Goal: Task Accomplishment & Management: Manage account settings

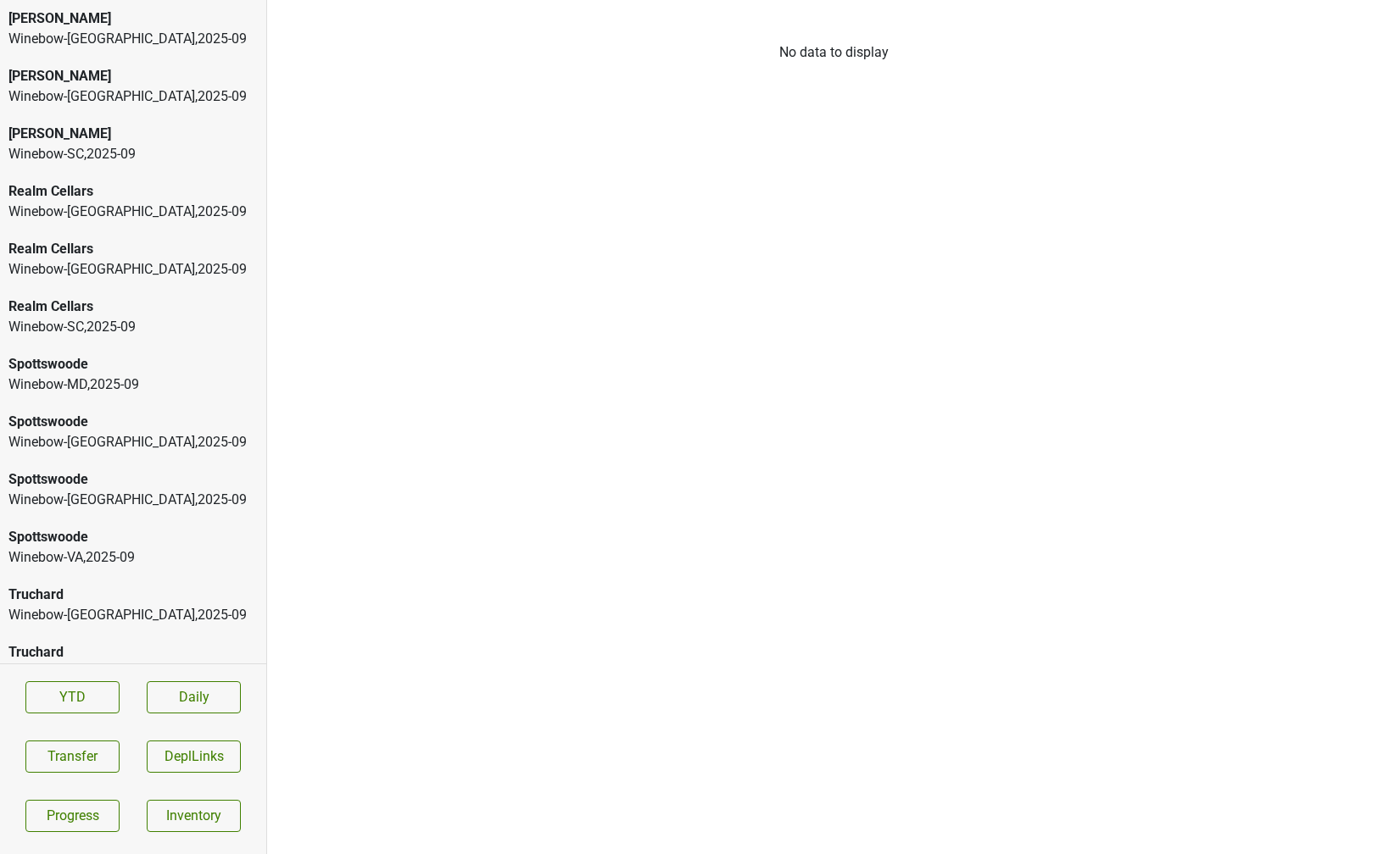
click at [71, 20] on div "[PERSON_NAME]" at bounding box center [133, 18] width 249 height 20
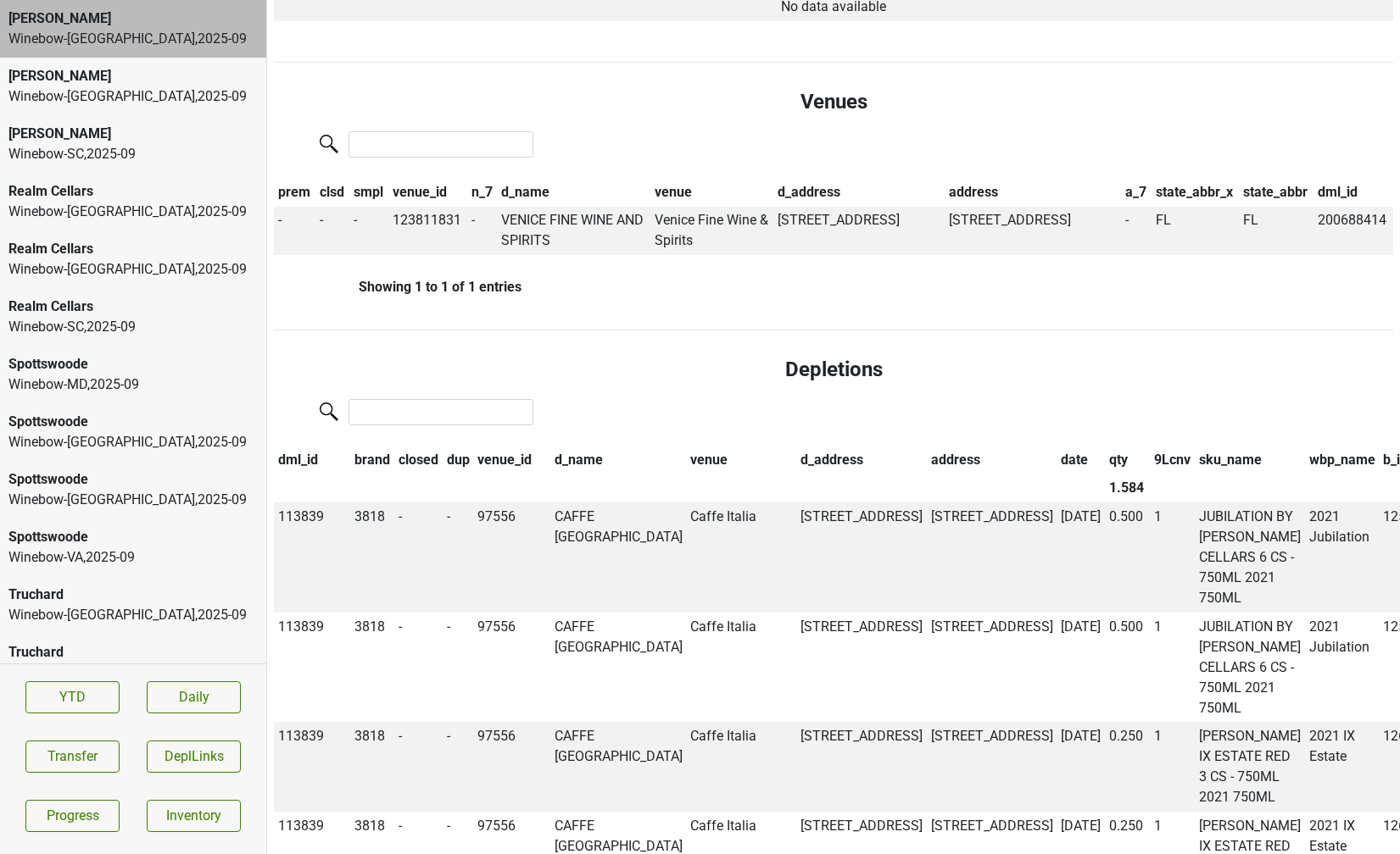
scroll to position [787, 0]
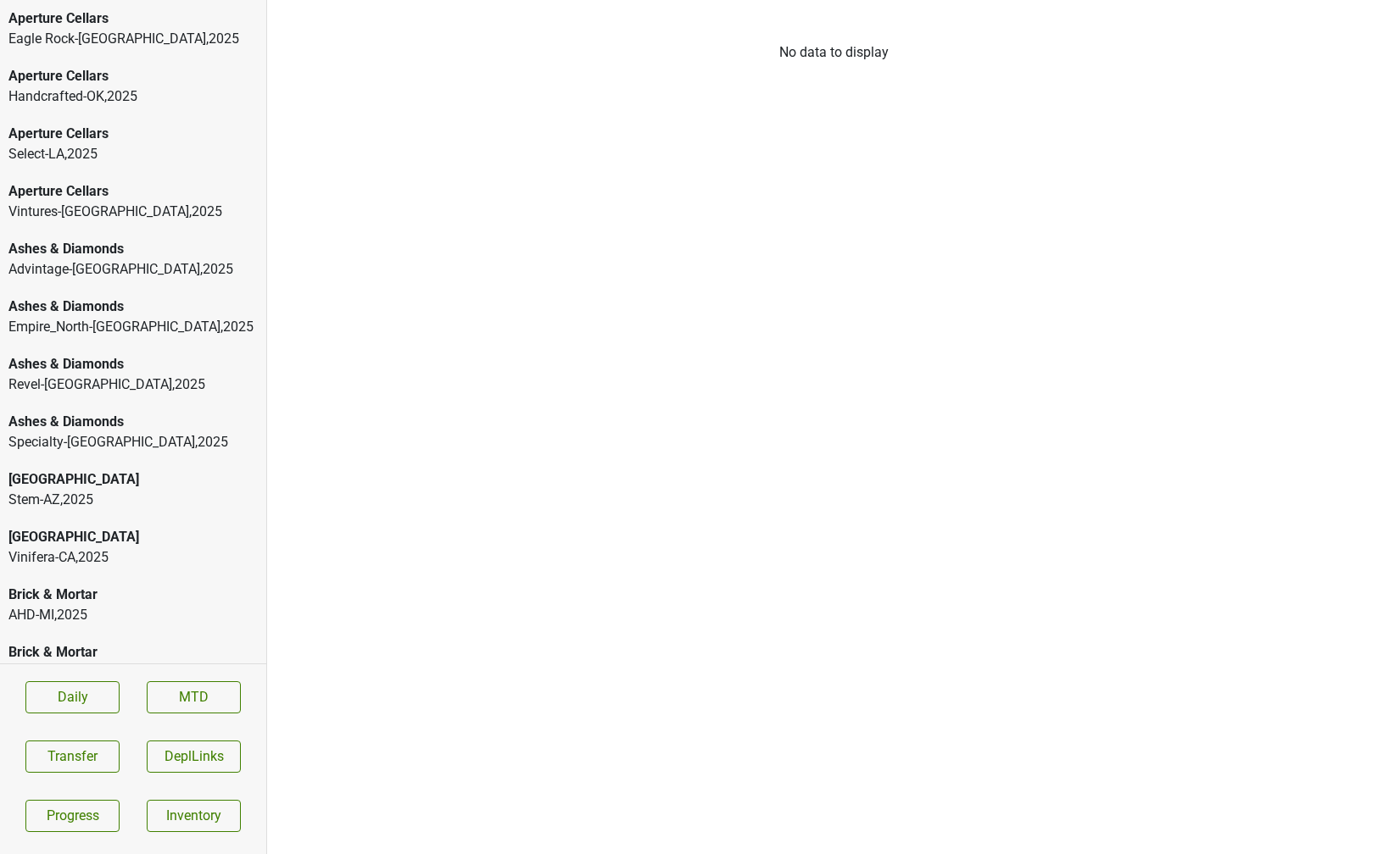
scroll to position [2554, 0]
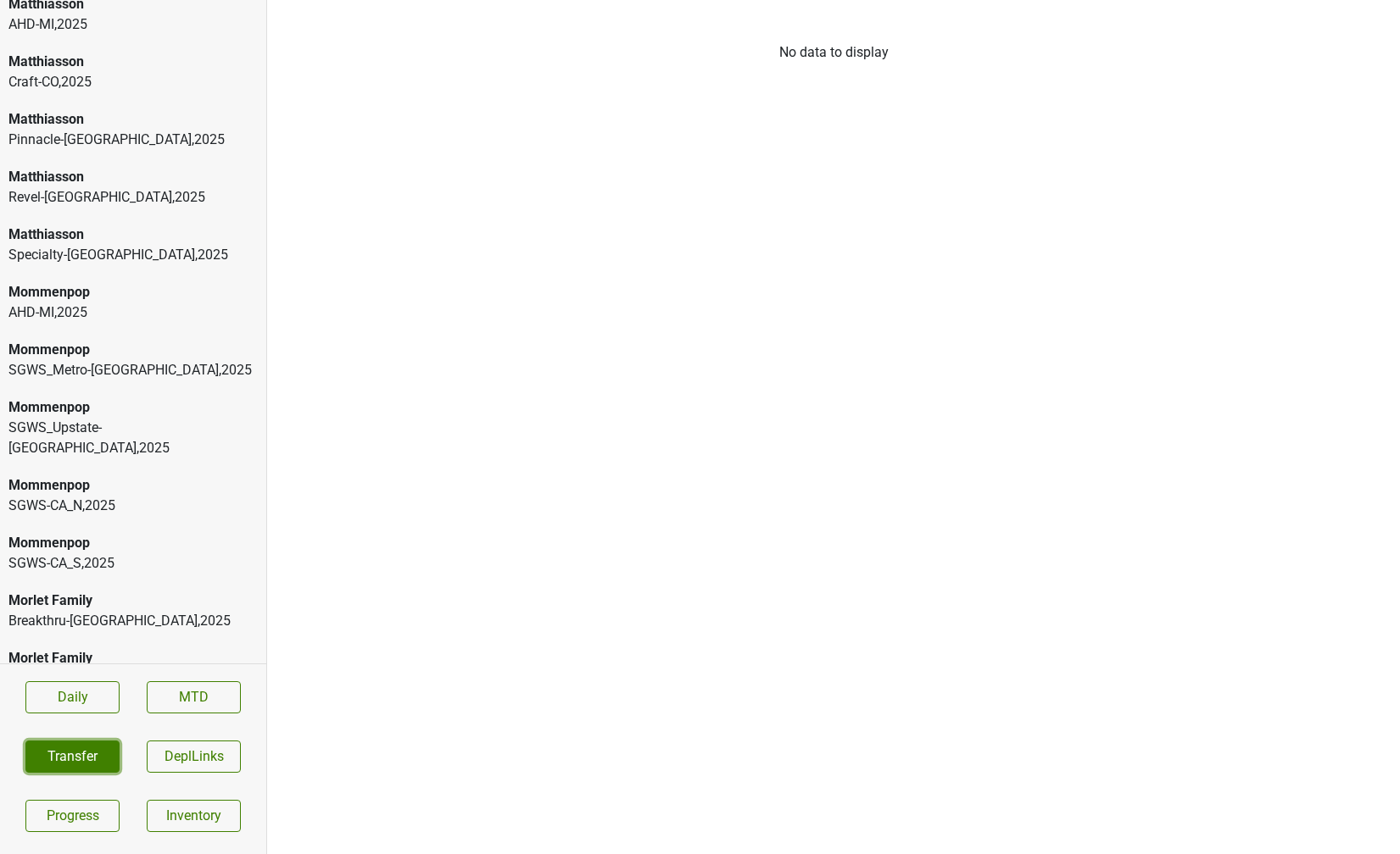
click at [60, 750] on button "Transfer" at bounding box center [72, 757] width 94 height 32
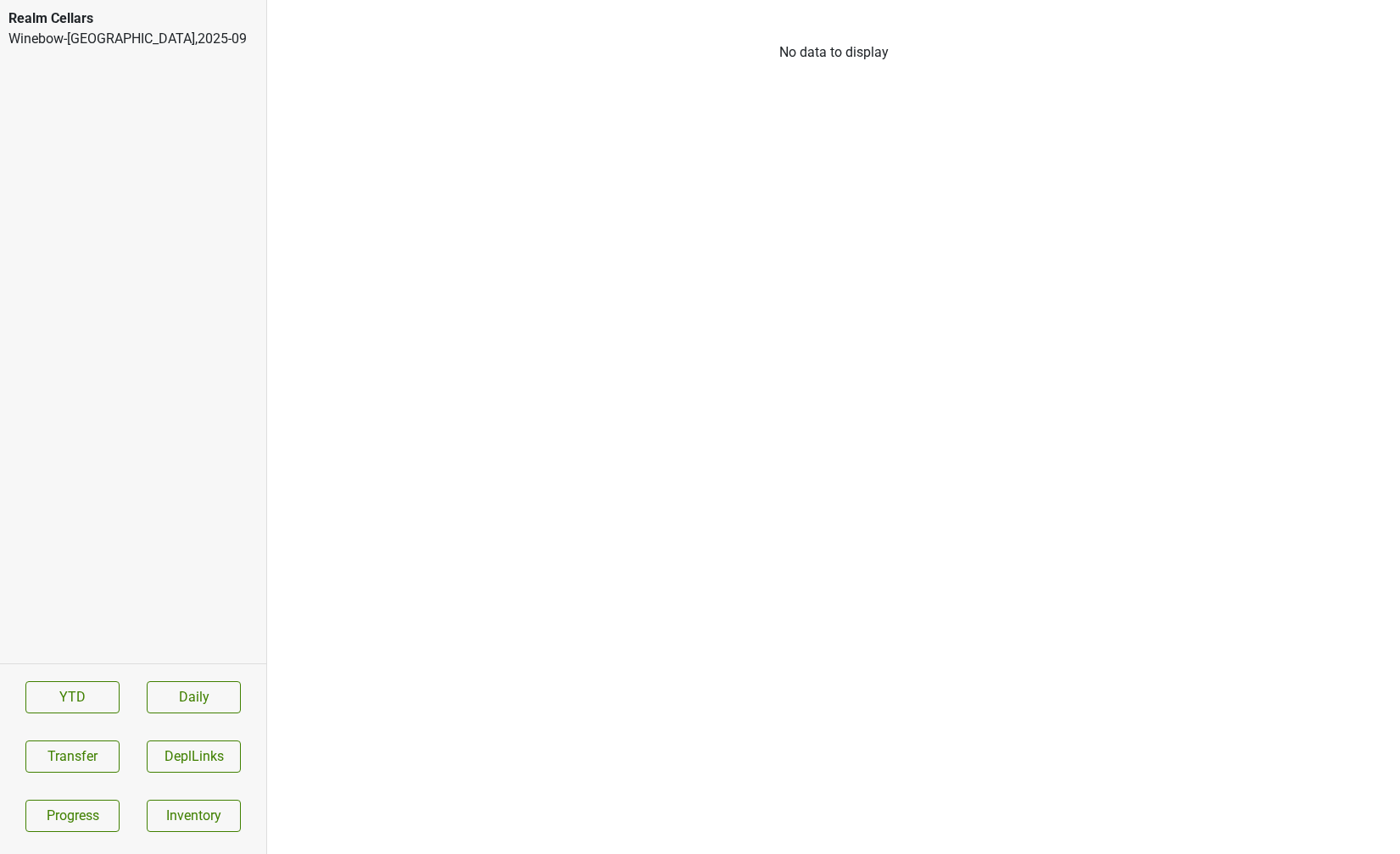
click at [168, 13] on div "Realm Cellars" at bounding box center [133, 18] width 249 height 20
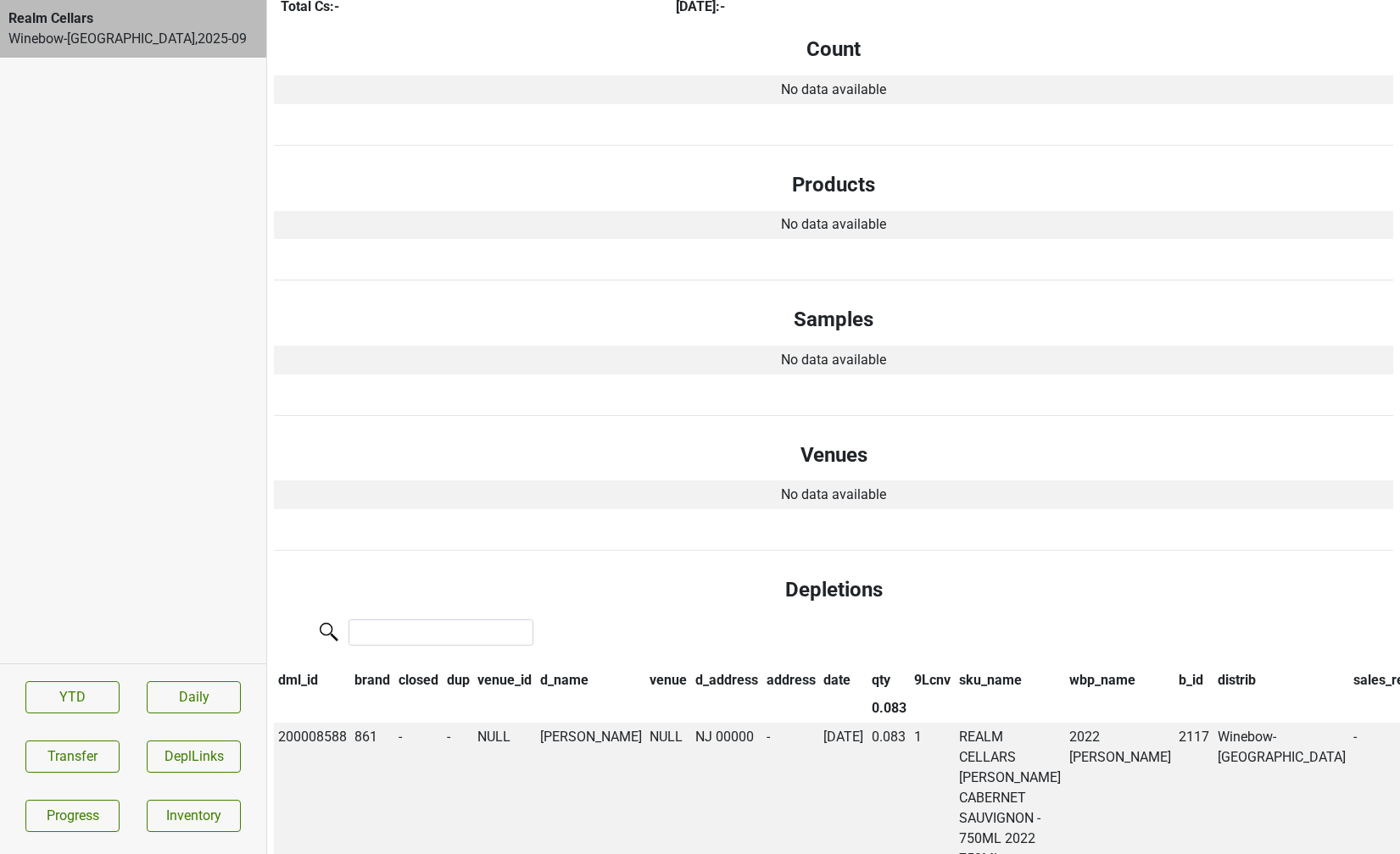
scroll to position [451, 0]
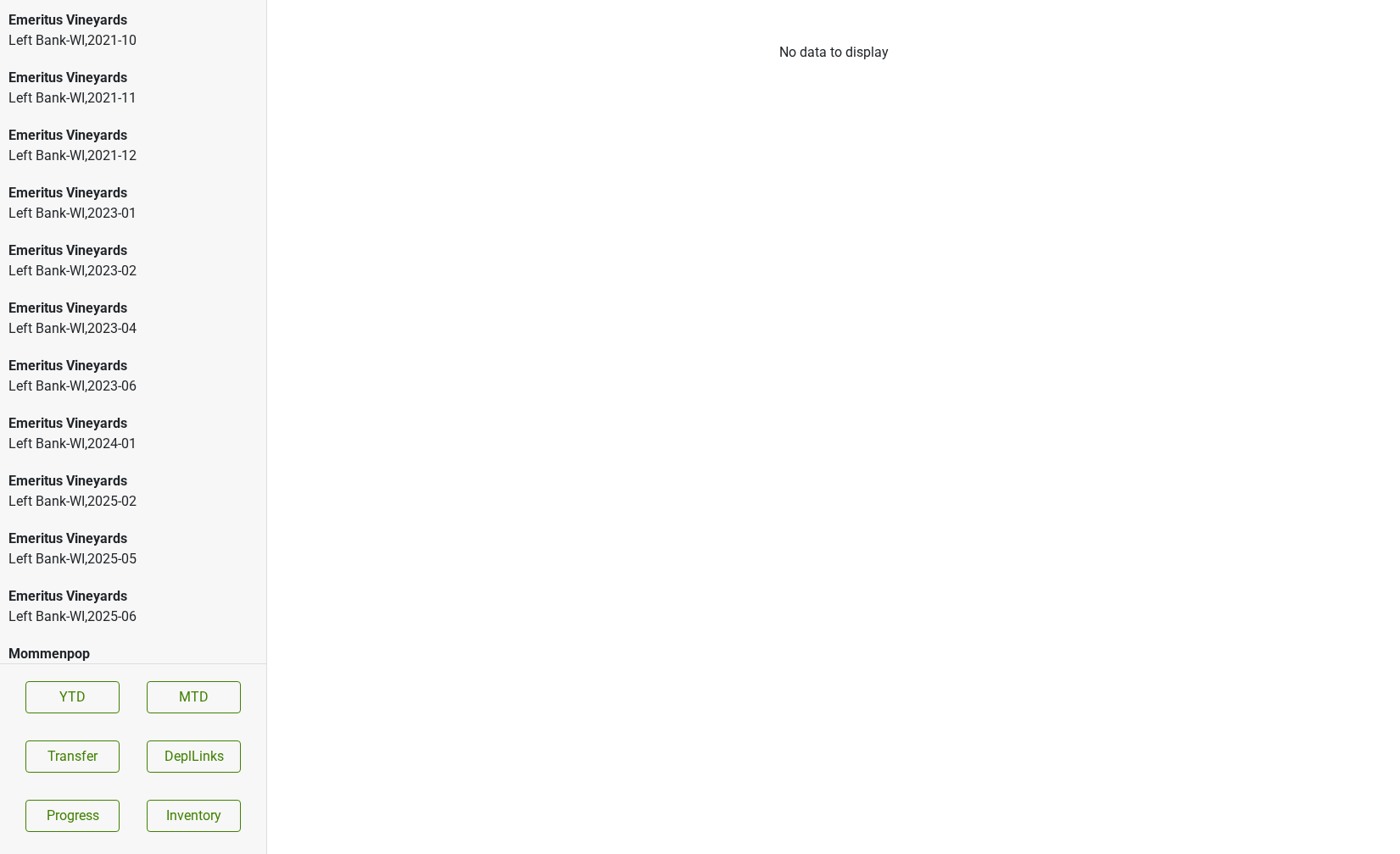
scroll to position [2334, 0]
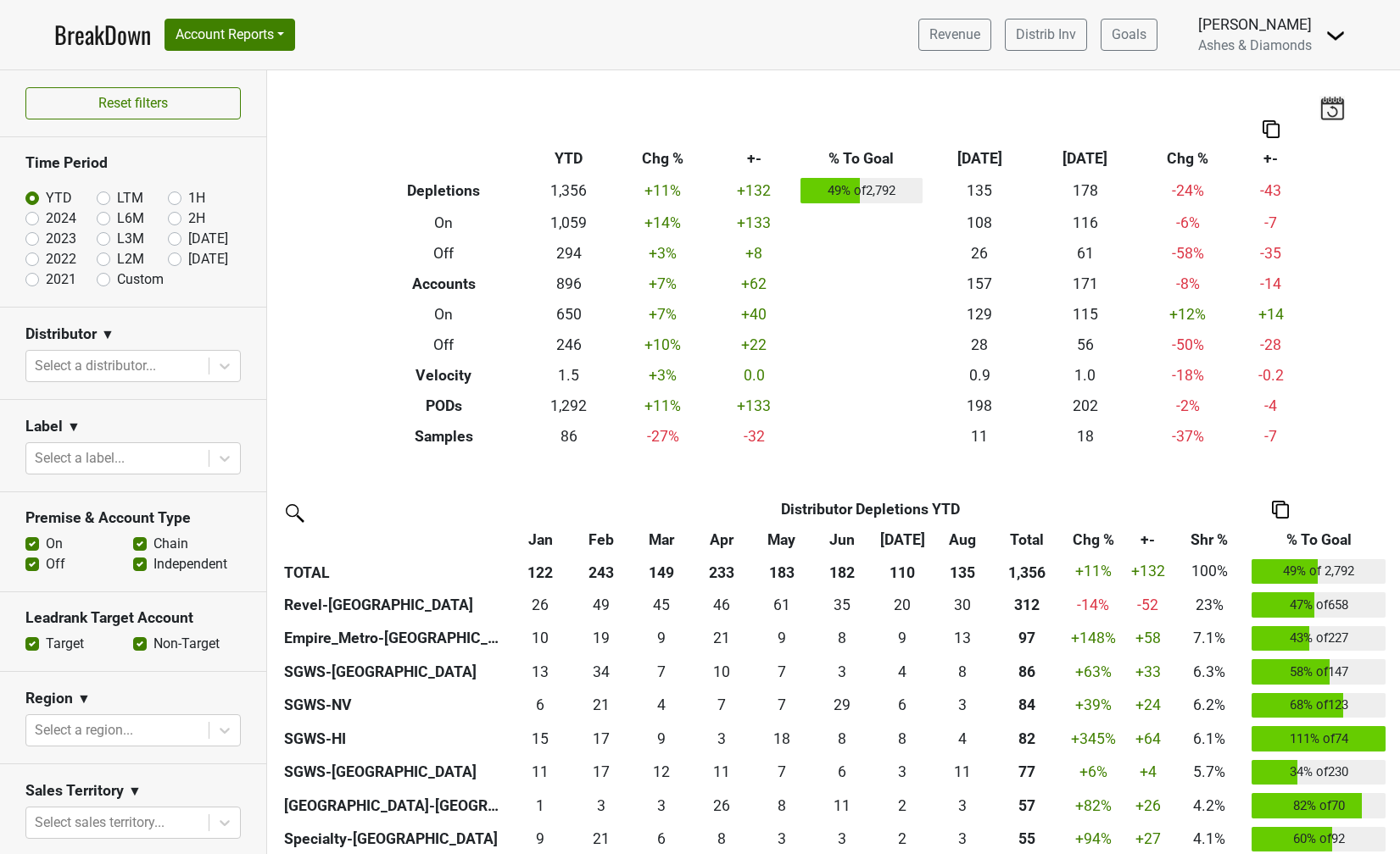
click at [1334, 34] on img at bounding box center [1335, 35] width 20 height 20
click at [1249, 119] on link "Logout" at bounding box center [1277, 123] width 134 height 27
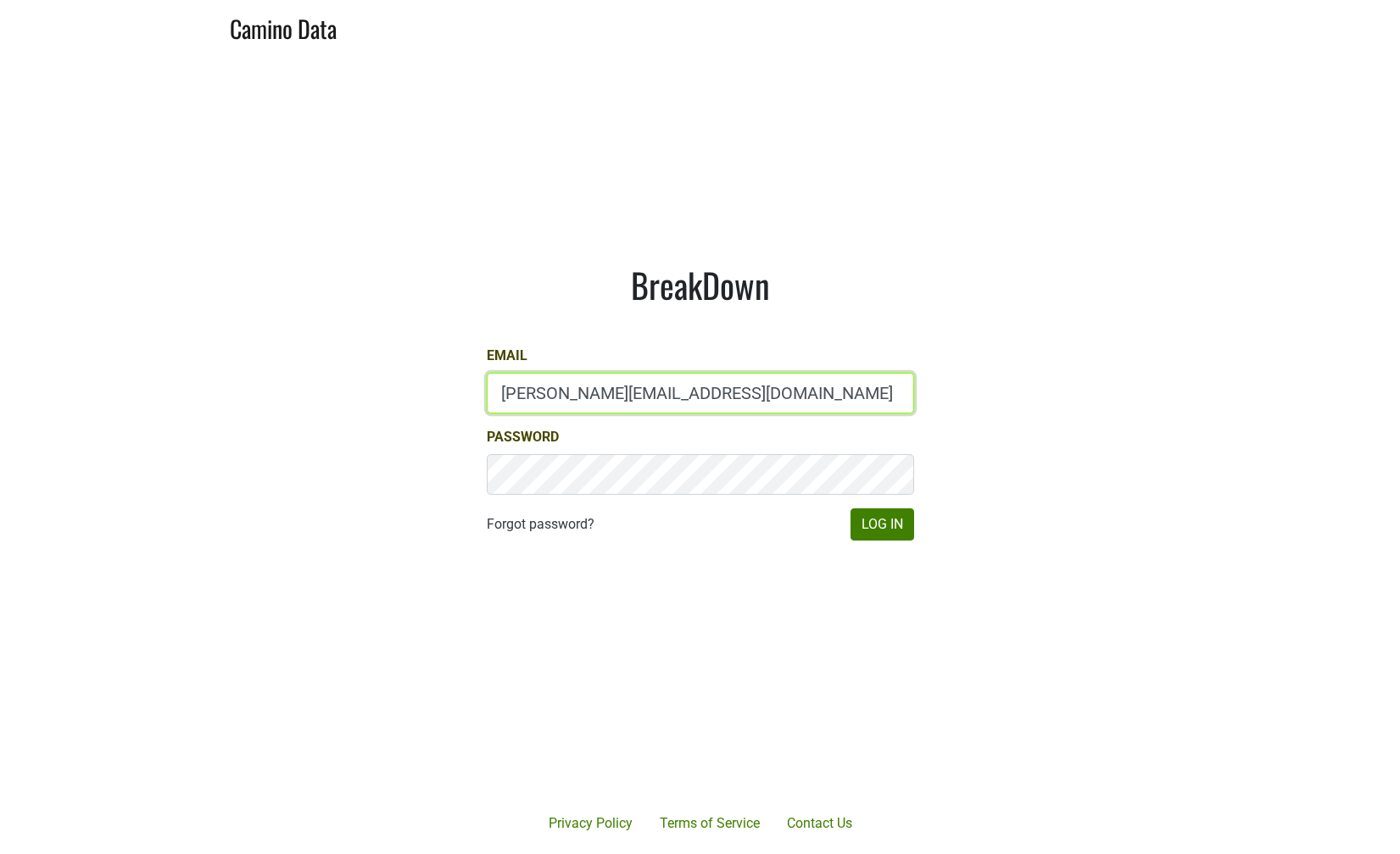
click at [534, 405] on input "chad@ashesdiamonds.com" at bounding box center [700, 393] width 427 height 41
click at [534, 403] on input "chad@ashesdiamonds.com" at bounding box center [700, 393] width 427 height 41
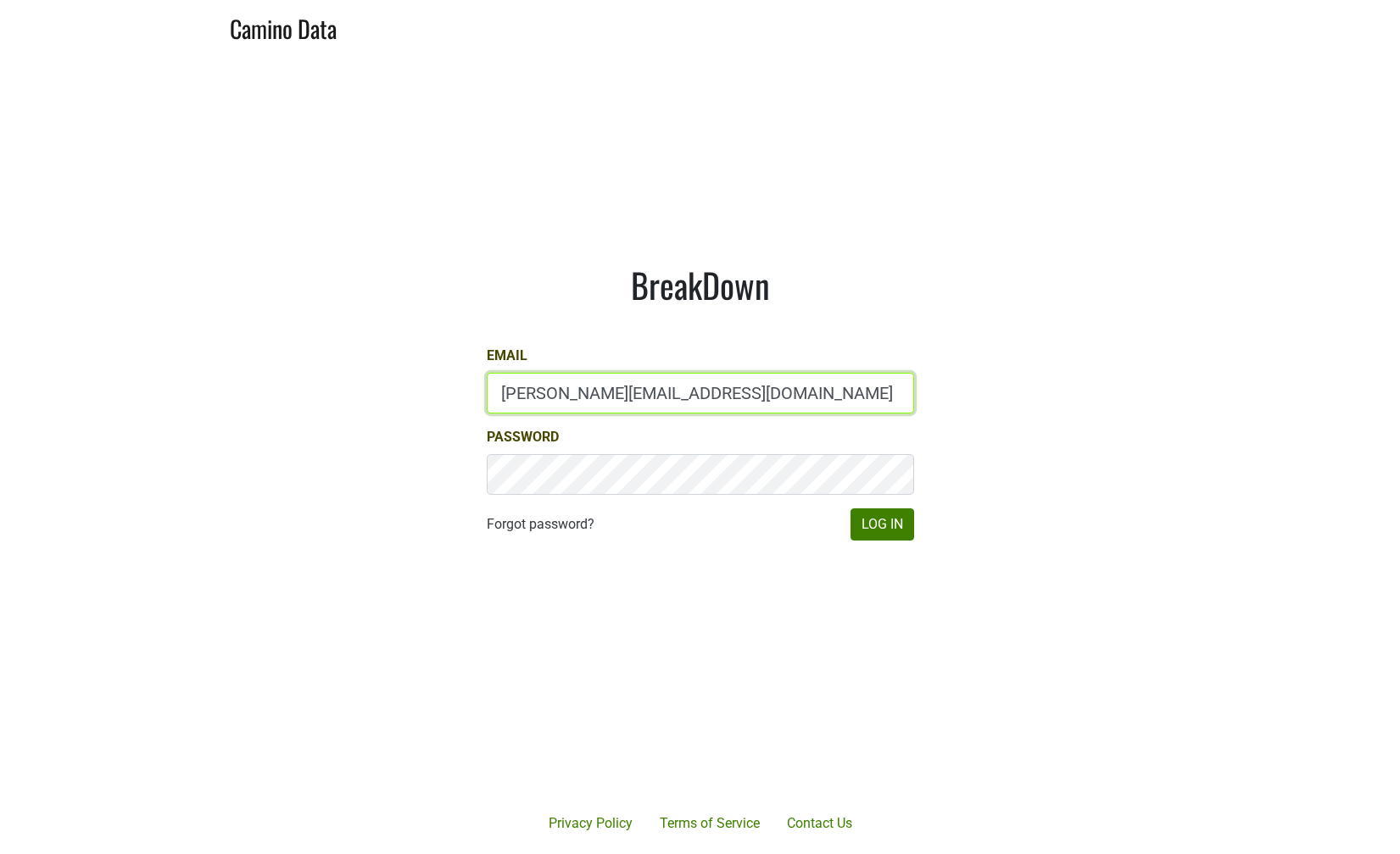
click at [534, 403] on input "chad@ashesdiamonds.com" at bounding box center [700, 393] width 427 height 41
type input "s"
type input "mari@emeritusvineyards.com"
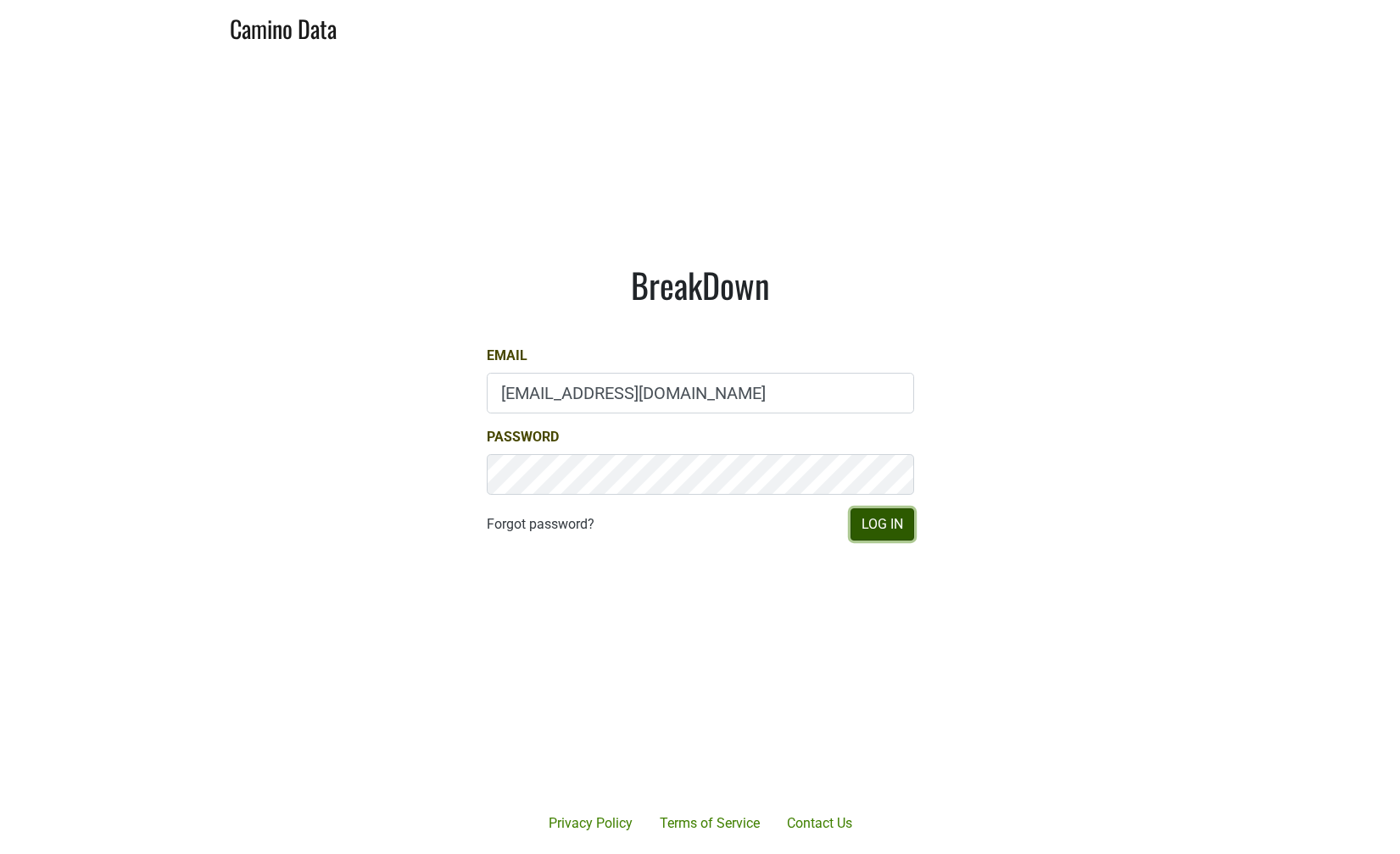
click at [888, 527] on button "Log In" at bounding box center [882, 525] width 64 height 32
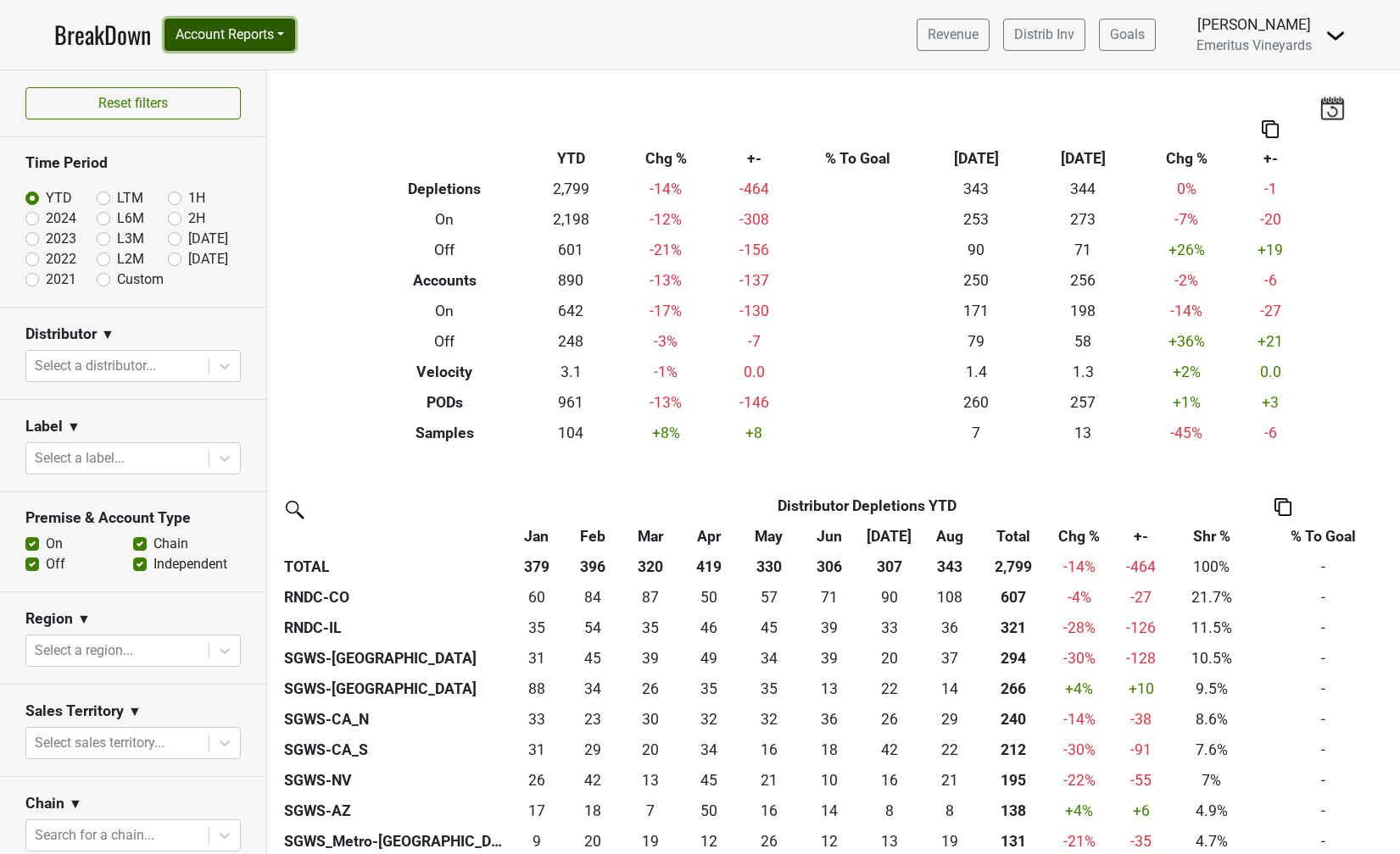
click at [289, 36] on button "Account Reports" at bounding box center [230, 35] width 131 height 32
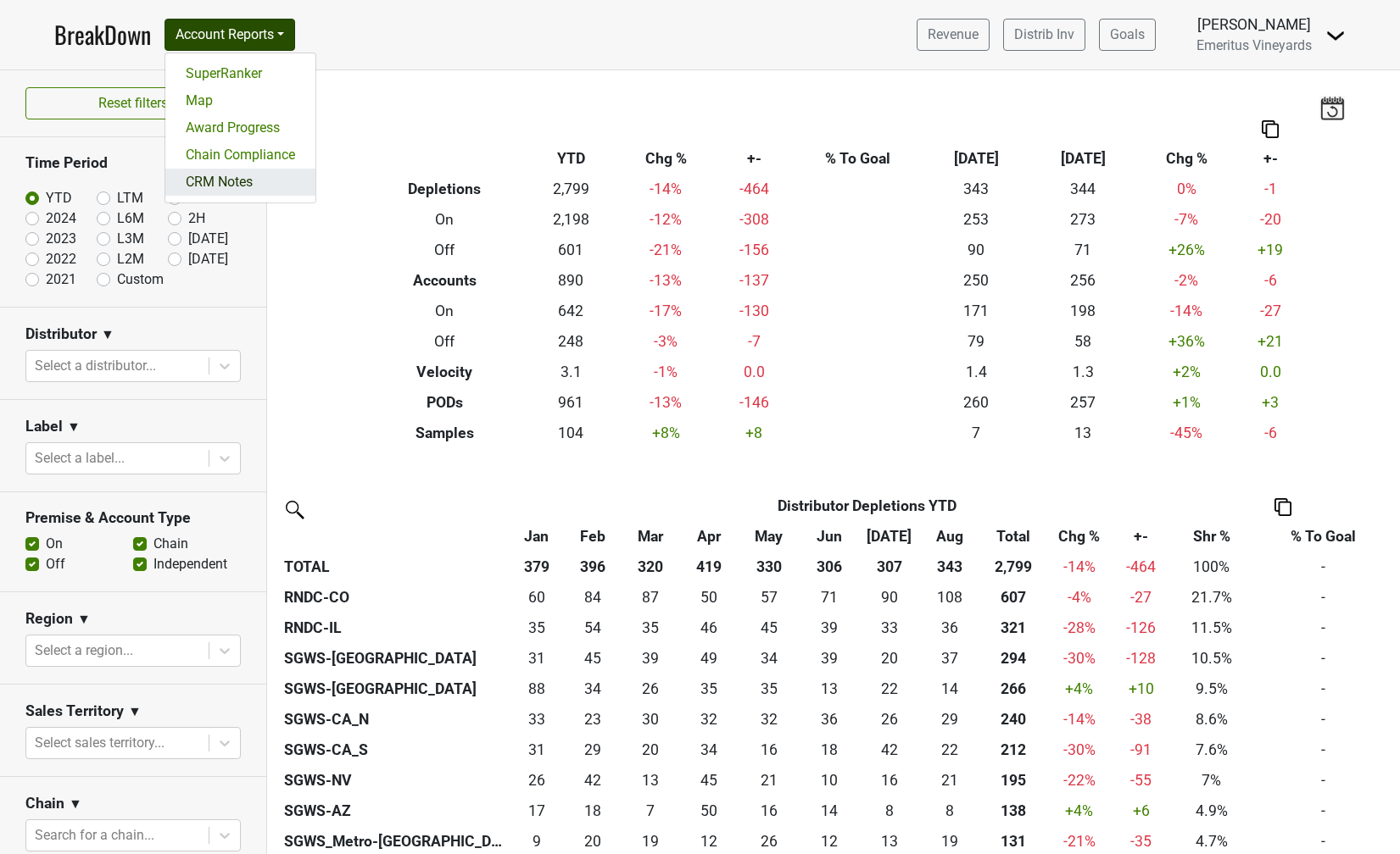
click at [251, 178] on link "CRM Notes" at bounding box center [240, 182] width 150 height 27
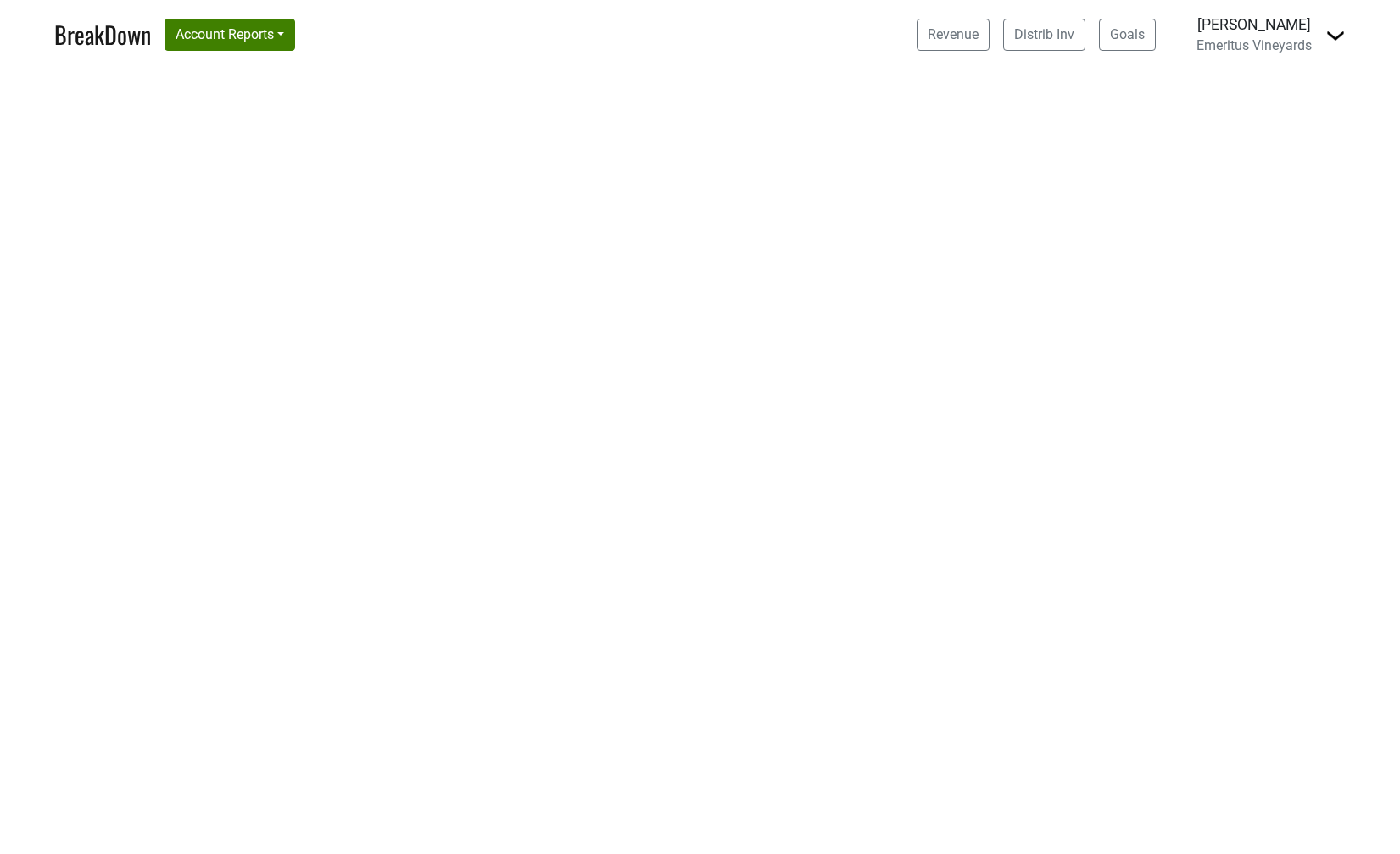
select select "CA"
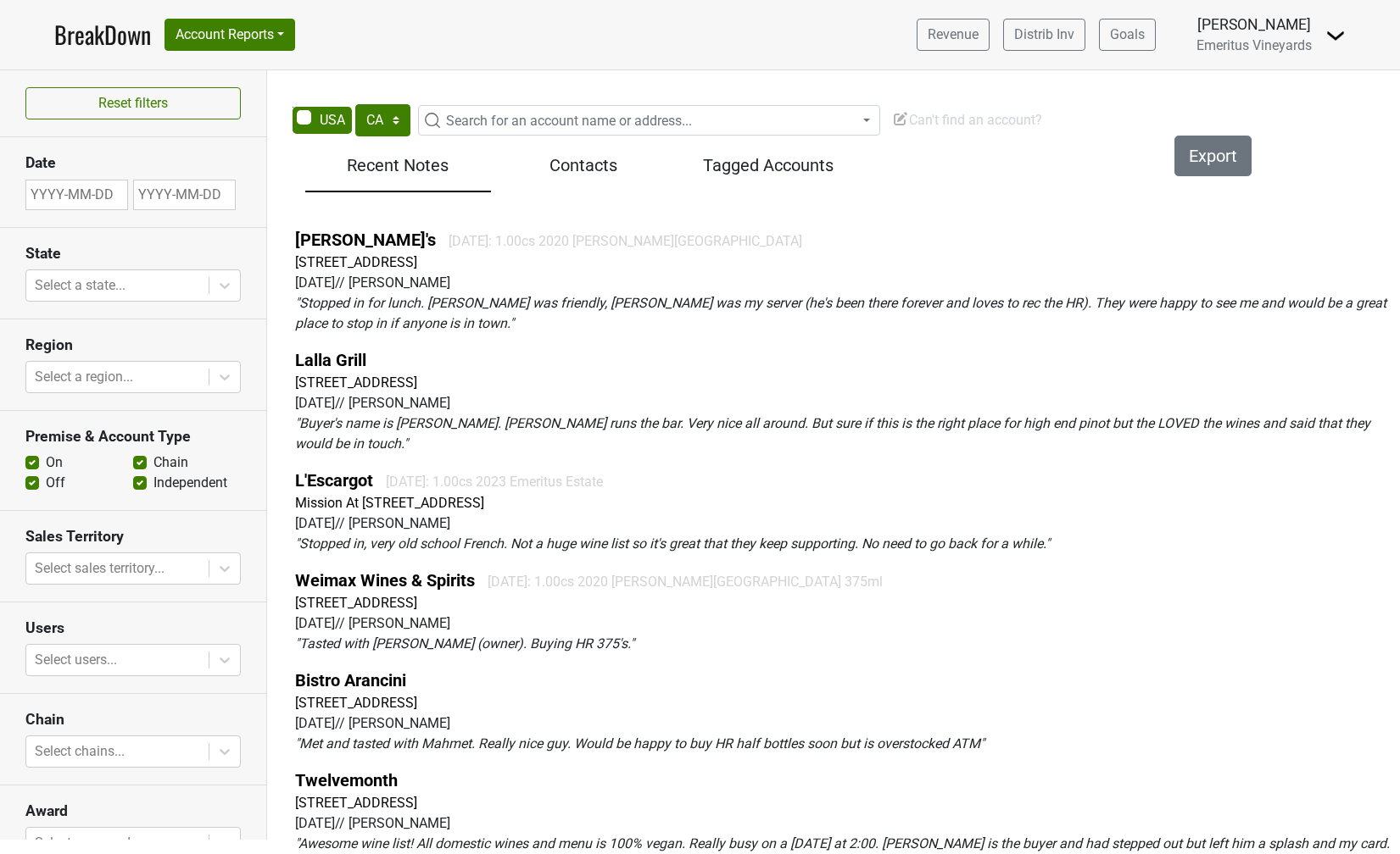
scroll to position [1399, 0]
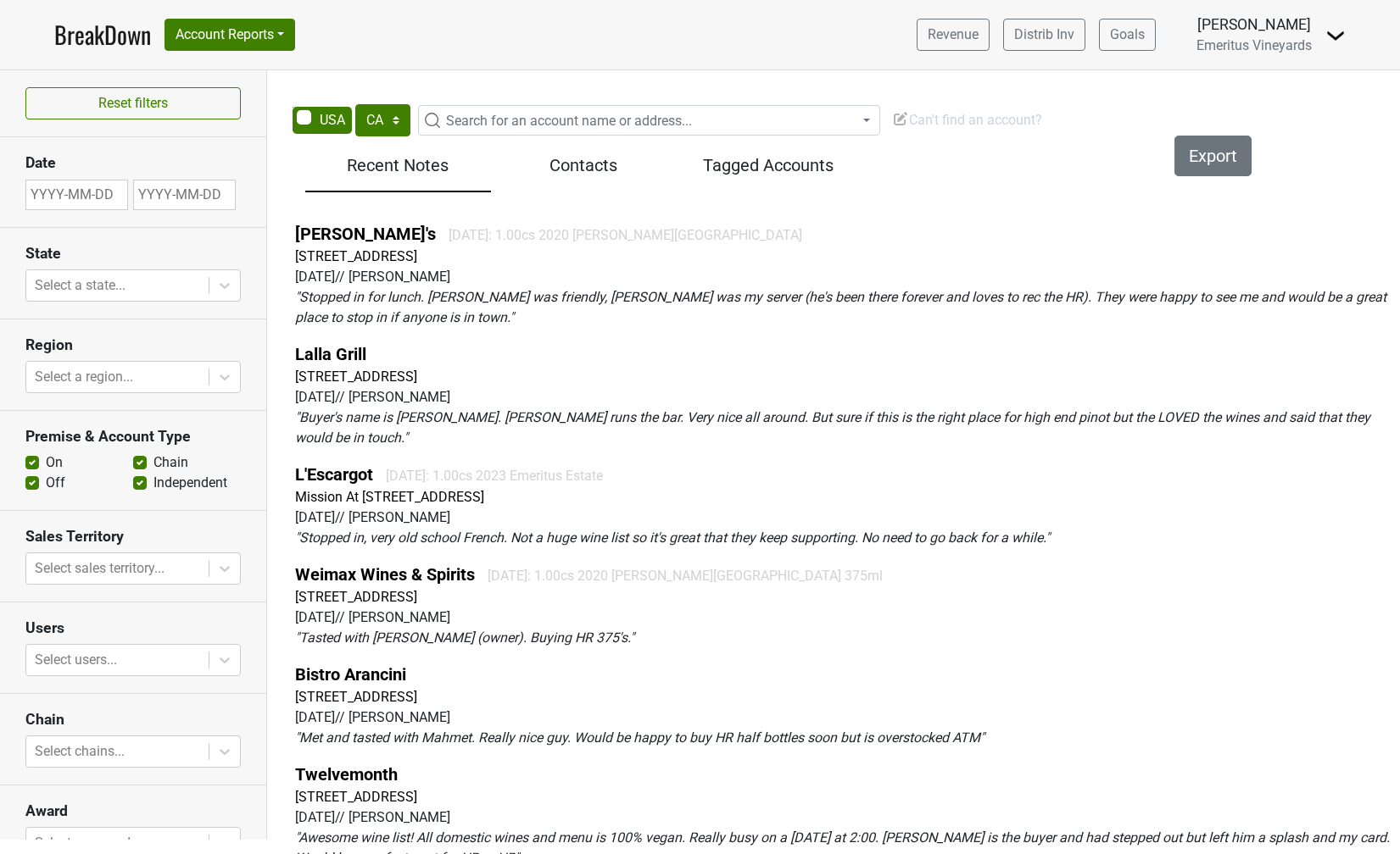
click at [552, 173] on h5 "Contacts" at bounding box center [583, 165] width 169 height 20
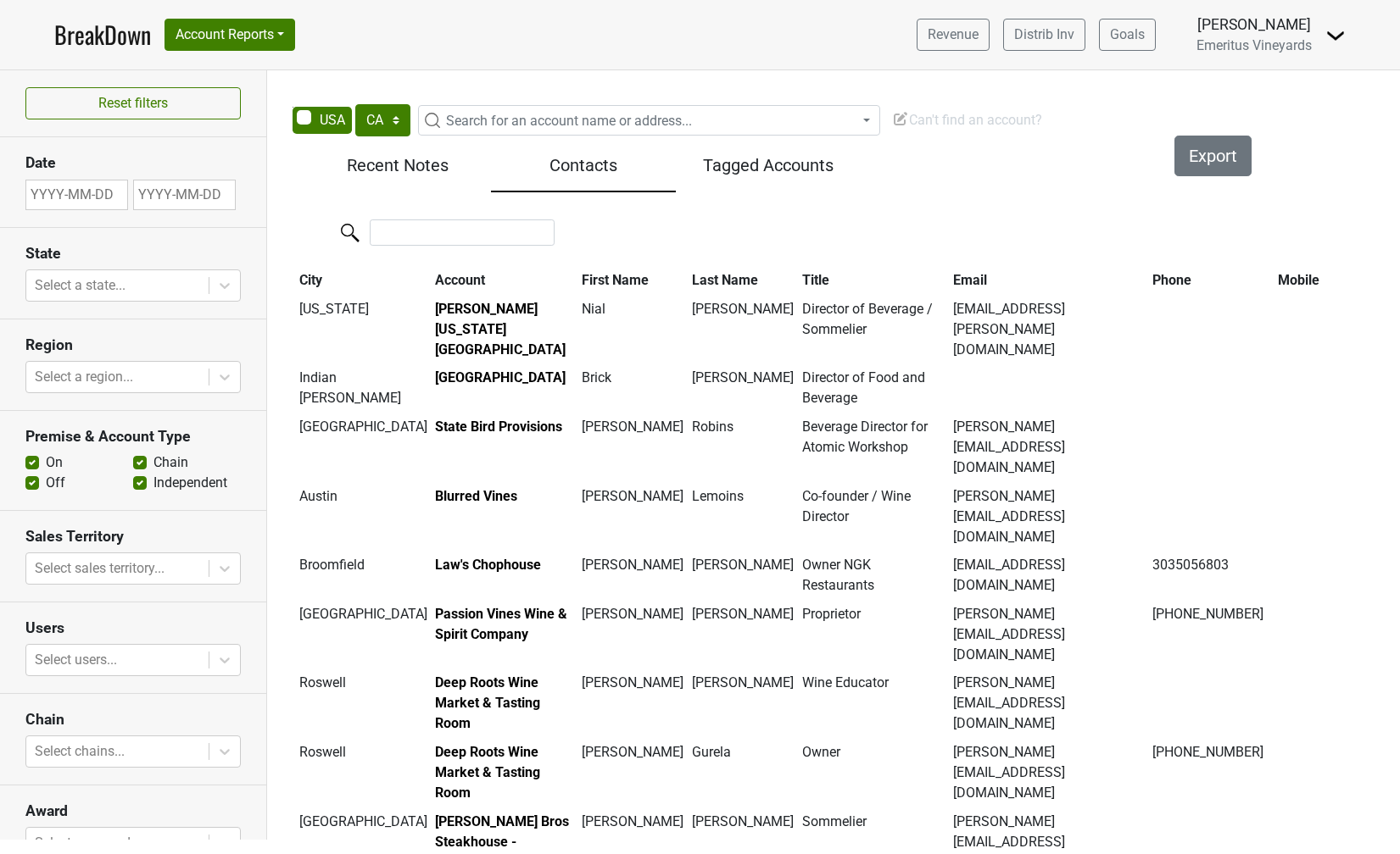
click at [402, 172] on h5 "Recent Notes" at bounding box center [397, 165] width 169 height 20
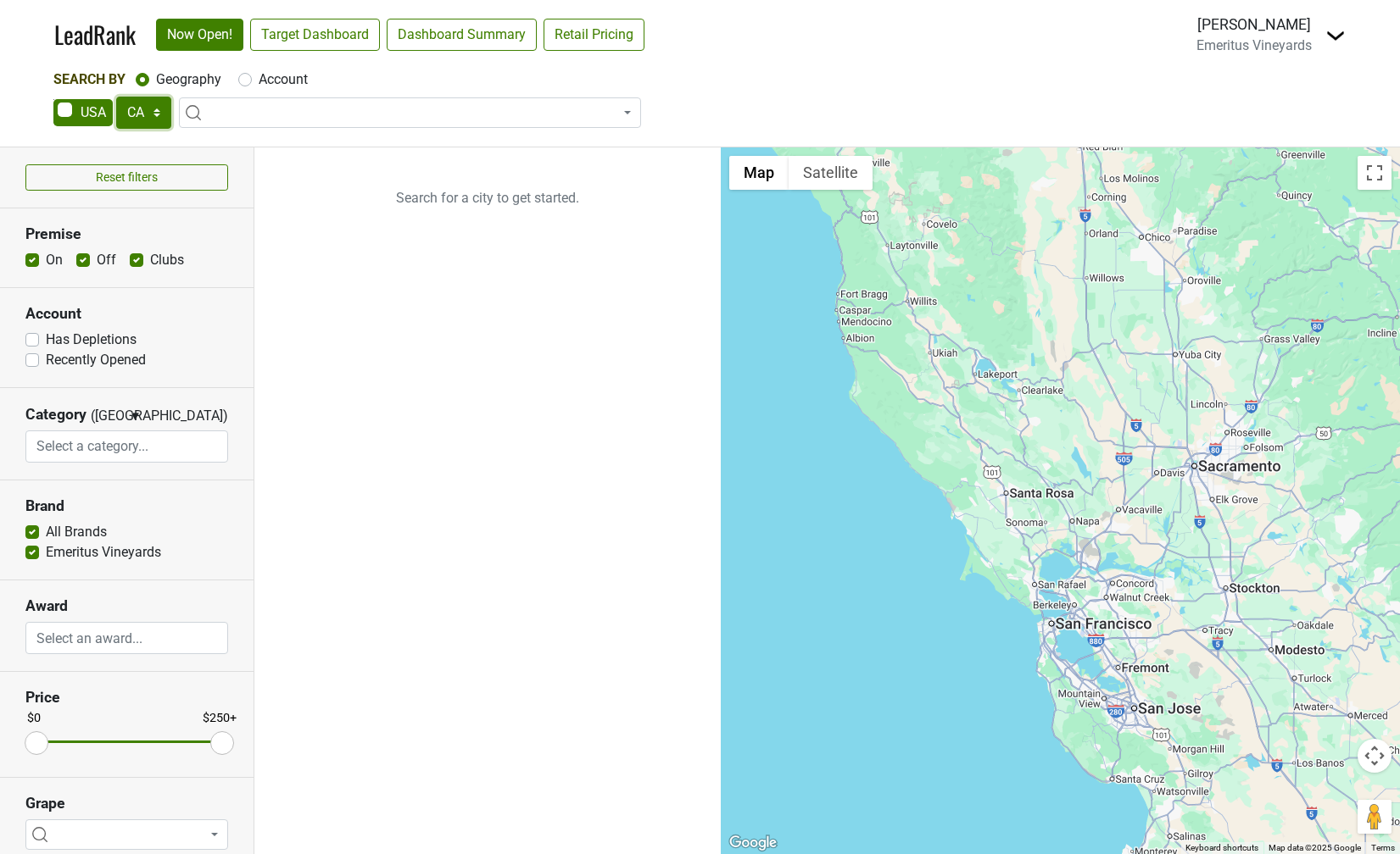
click at [127, 112] on select "AK AL AR AZ CA CO CT DC DE FL [GEOGRAPHIC_DATA] HI IA ID IL IN KS [GEOGRAPHIC_D…" at bounding box center [143, 113] width 55 height 32
click at [160, 104] on select "AK AL AR AZ CA CO CT DC DE FL [GEOGRAPHIC_DATA] HI IA ID IL IN KS [GEOGRAPHIC_D…" at bounding box center [143, 113] width 55 height 32
select select "GA"
click at [116, 97] on select "AK AL AR AZ CA CO CT DC DE FL [GEOGRAPHIC_DATA] HI IA ID IL IN KS [GEOGRAPHIC_D…" at bounding box center [143, 113] width 55 height 32
click at [240, 89] on div "Account" at bounding box center [273, 80] width 70 height 20
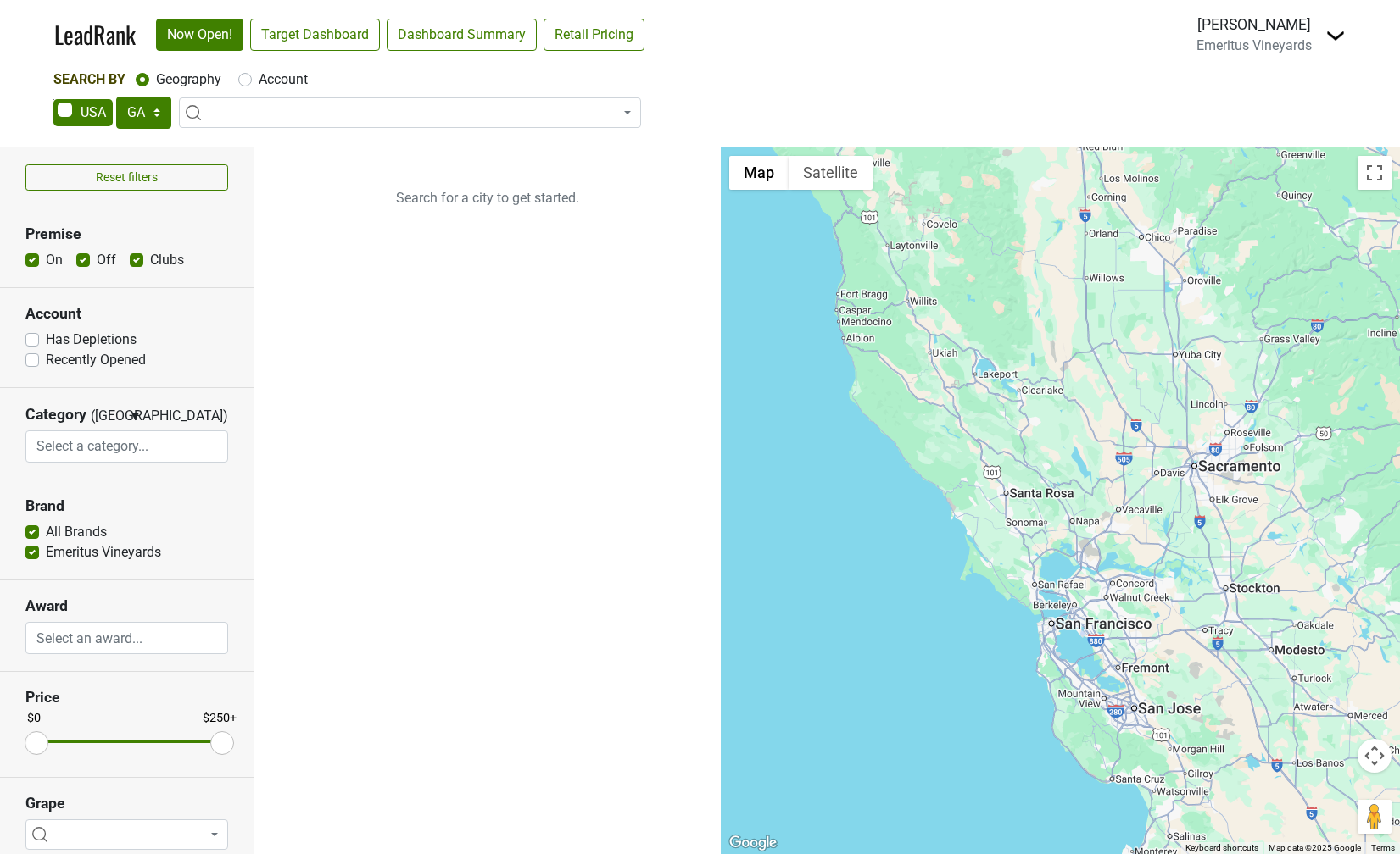
click at [258, 84] on label "Account" at bounding box center [282, 80] width 49 height 20
click at [242, 84] on input "Account" at bounding box center [245, 78] width 14 height 17
radio input "true"
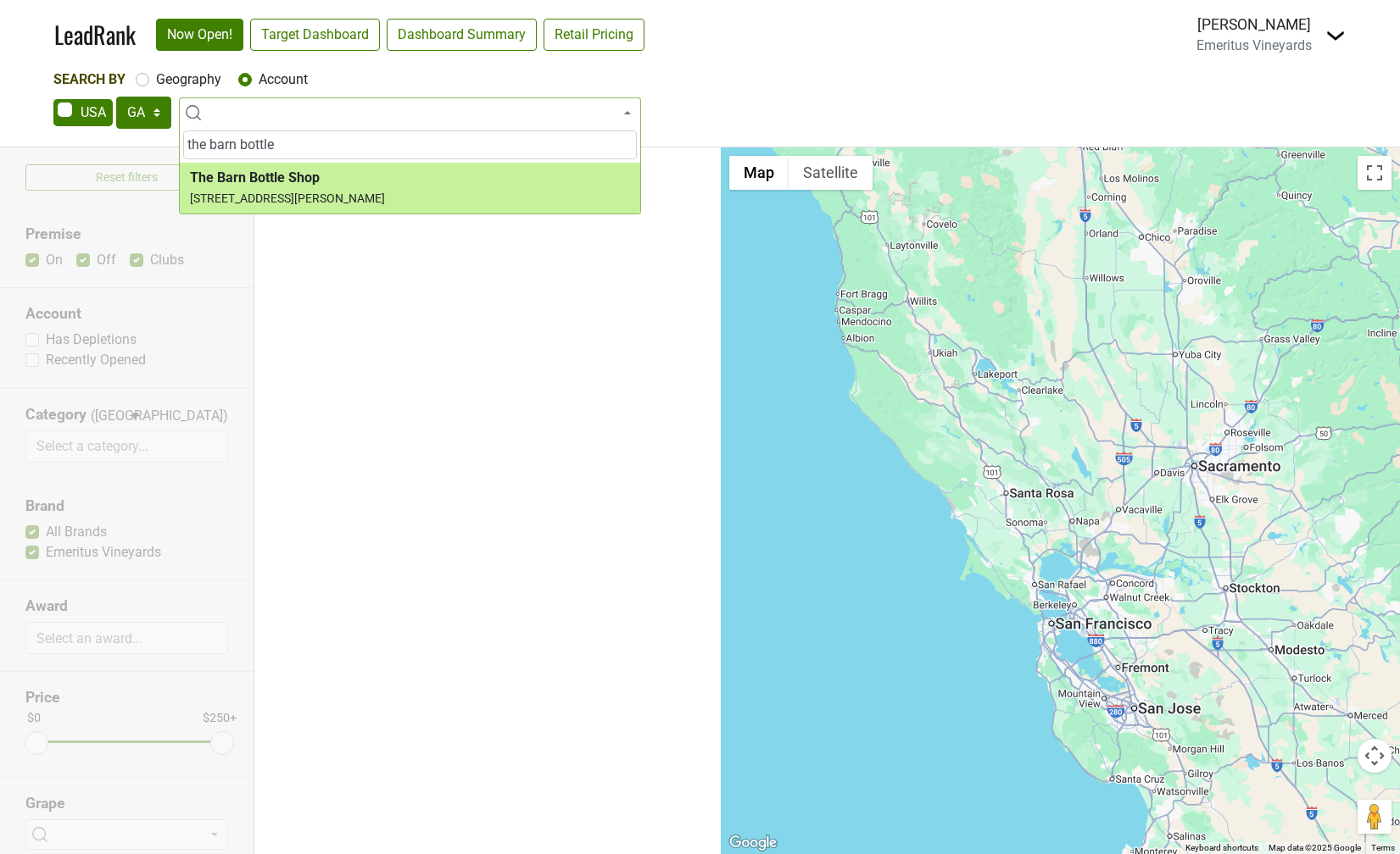
type input "the barn bottle"
select select "325162"
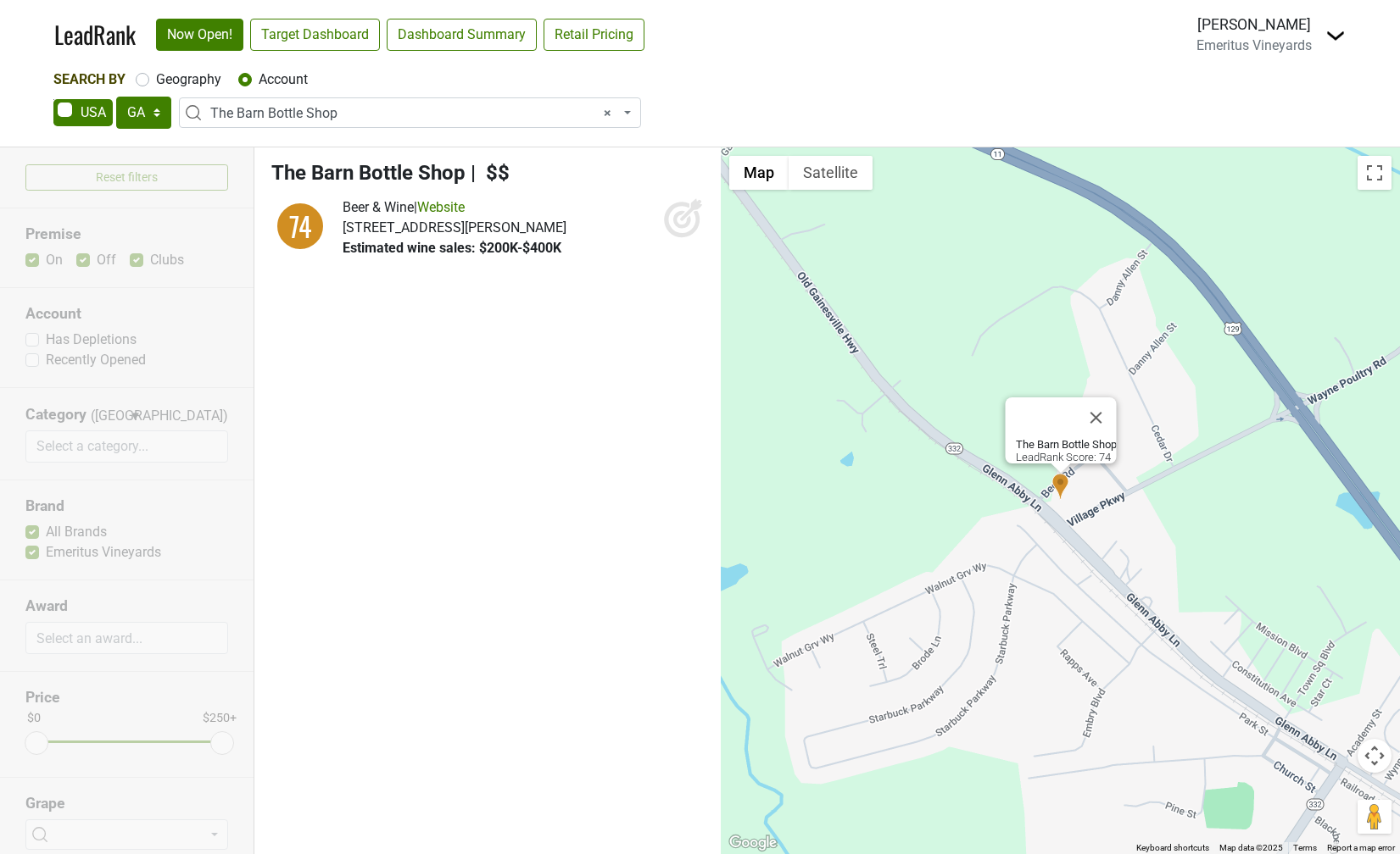
click at [293, 116] on span "× The Barn Bottle Shop" at bounding box center [415, 114] width 409 height 20
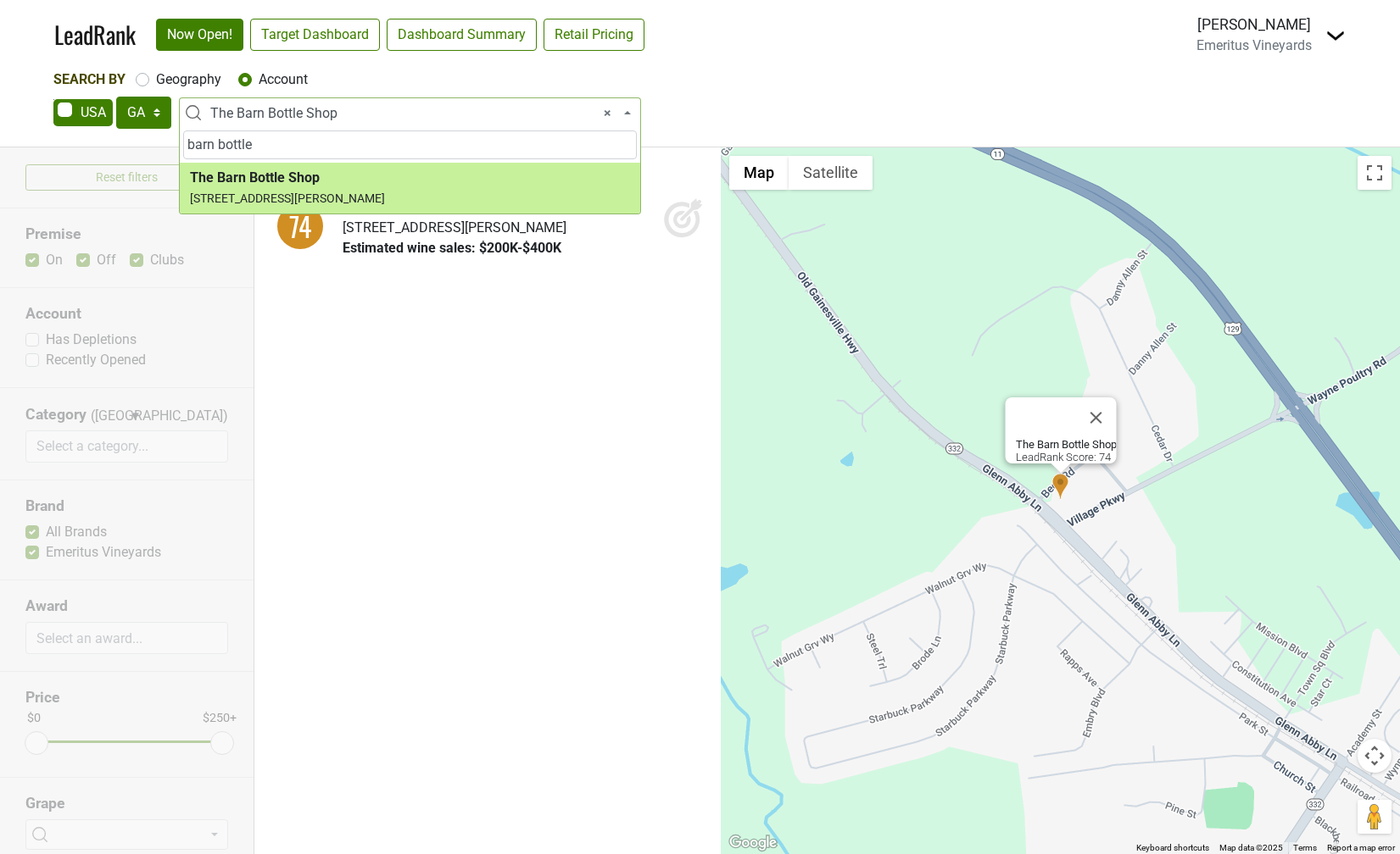
type input "barn bottle"
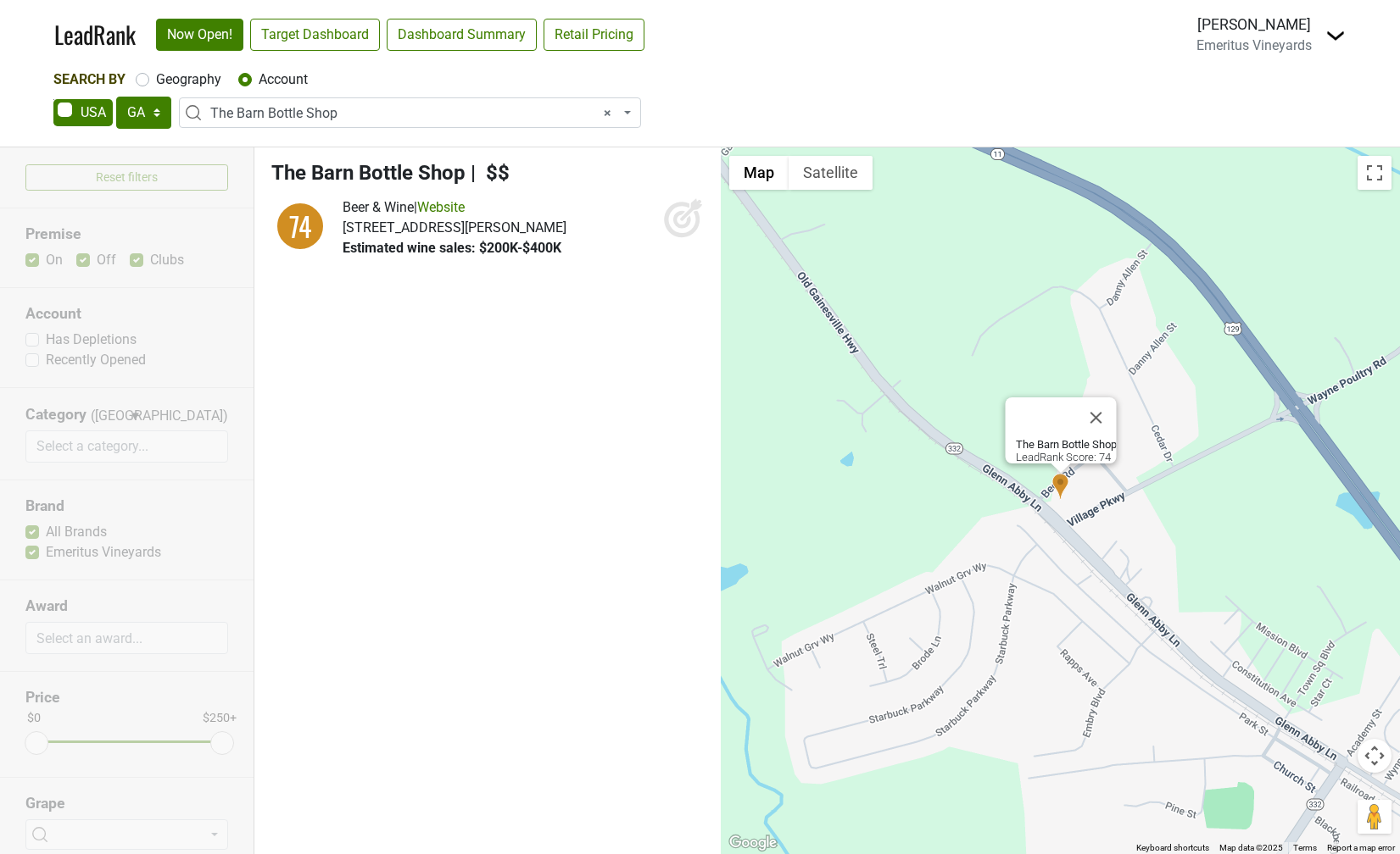
click at [295, 112] on span "× The Barn Bottle Shop" at bounding box center [415, 114] width 409 height 20
type input "miminashi"
click at [141, 108] on select "AK AL AR AZ CA CO CT DC DE FL GA HI IA ID IL IN KS KY LA MA MD ME MI MN MO MS M…" at bounding box center [143, 113] width 55 height 32
select select "CA"
click at [116, 97] on select "AK AL AR AZ CA CO CT DC DE FL GA HI IA ID IL IN KS KY LA MA MD ME MI MN MO MS M…" at bounding box center [143, 113] width 55 height 32
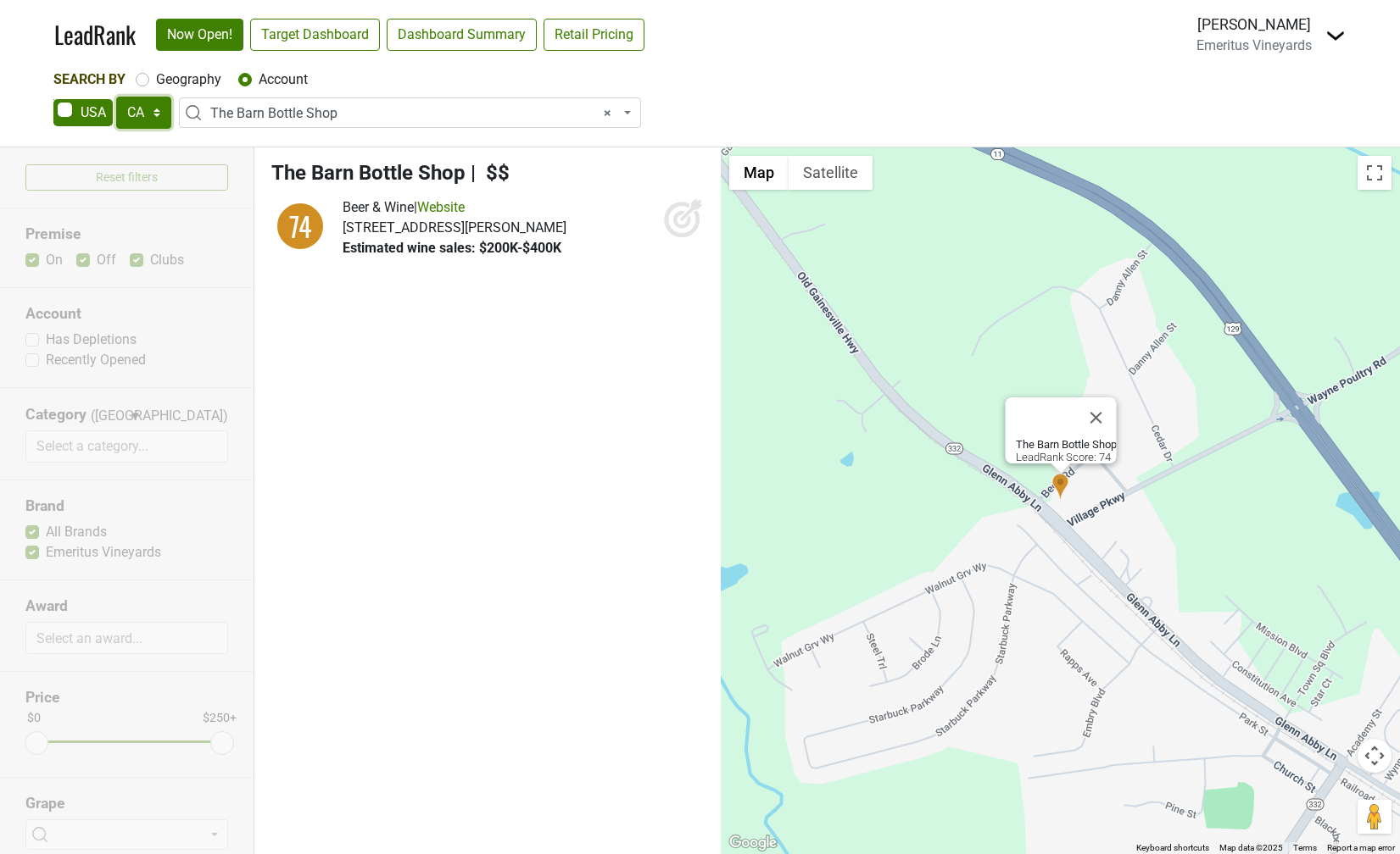
select select
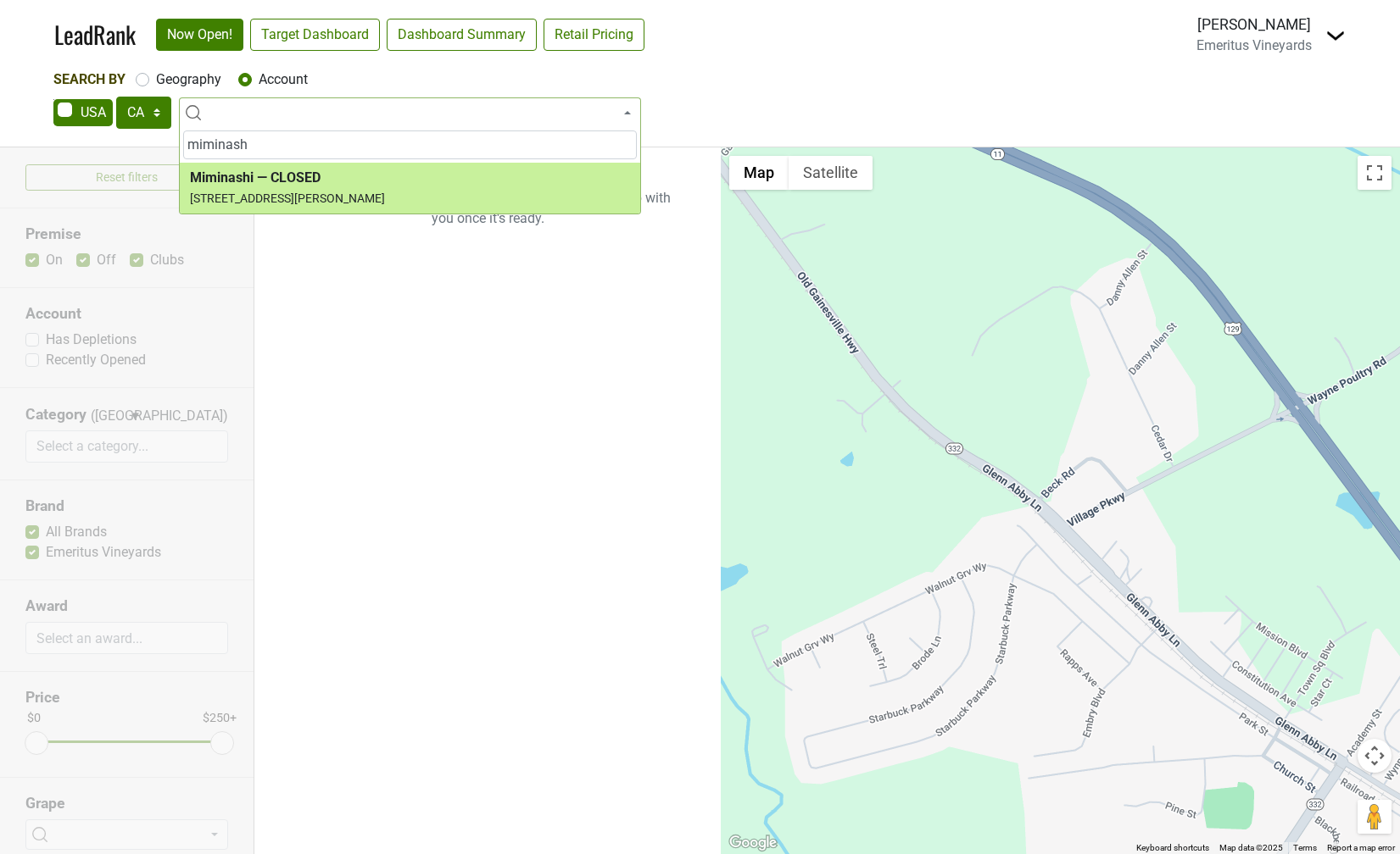
type input "miminash"
select select "74259"
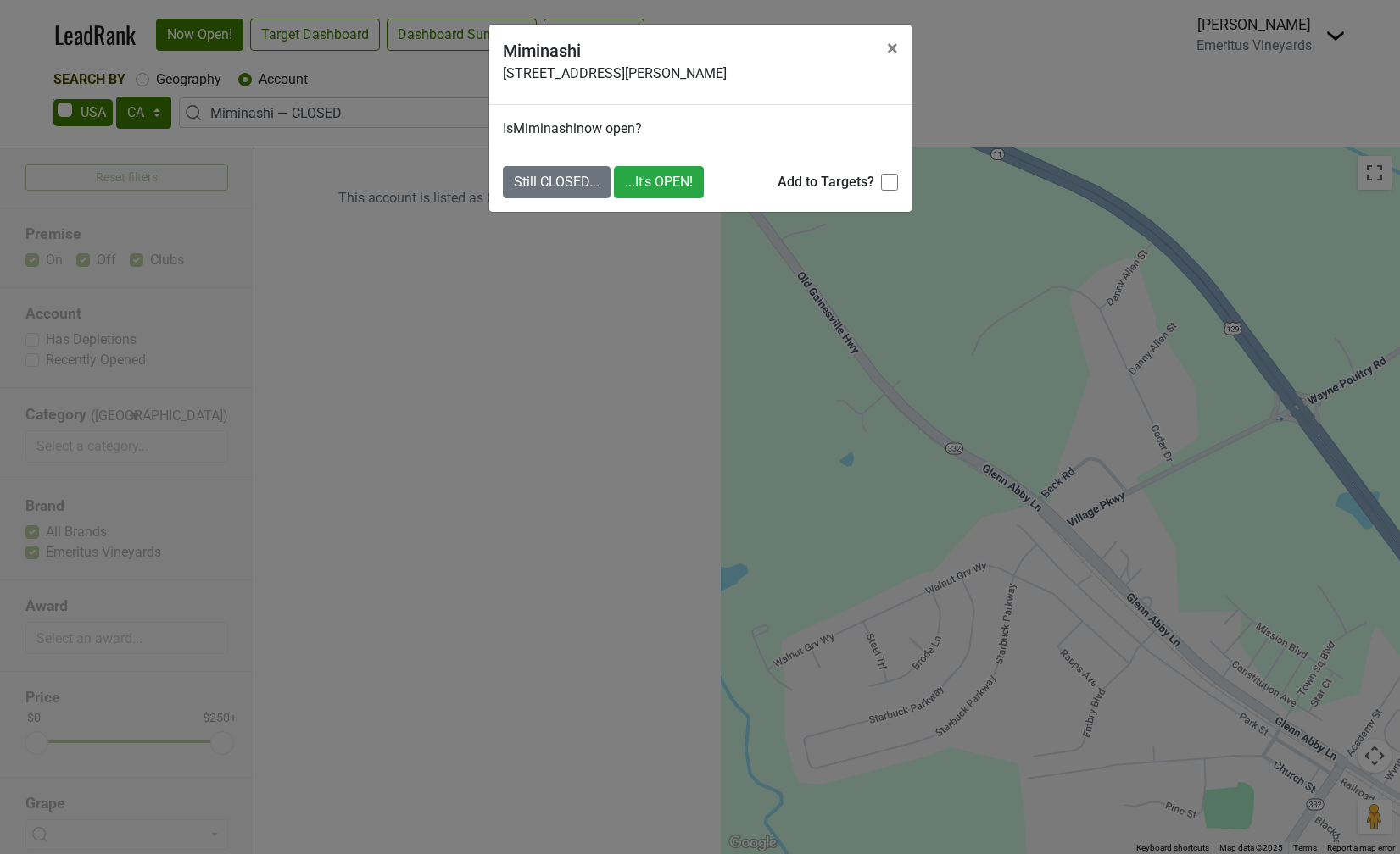
click at [884, 184] on input "Add to Targets?" at bounding box center [889, 182] width 17 height 17
checkbox input "true"
click at [649, 184] on button "...It's OPEN!" at bounding box center [659, 183] width 90 height 32
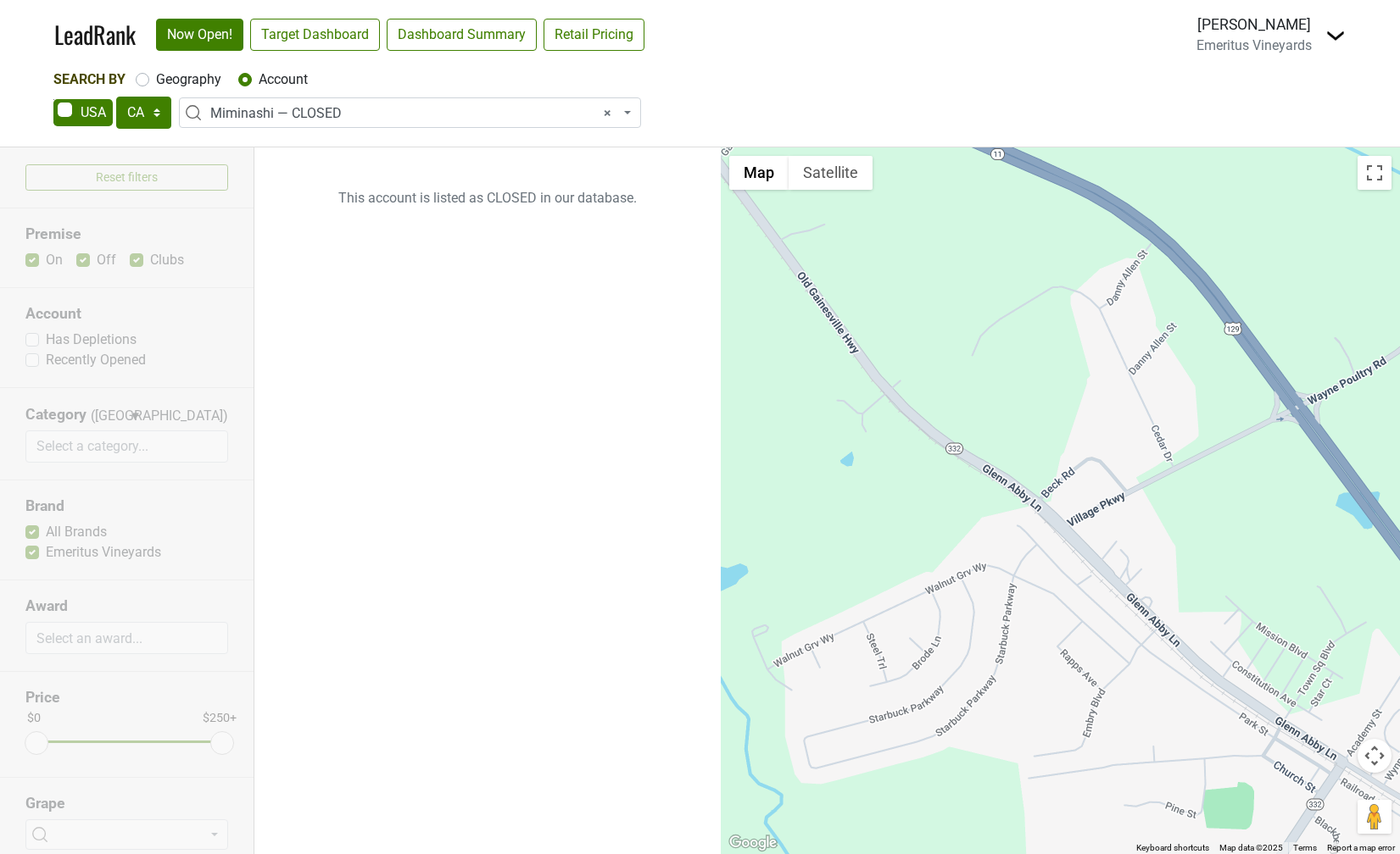
click at [312, 114] on span "× Miminashi — CLOSED" at bounding box center [415, 114] width 409 height 20
click at [156, 82] on label "Geography" at bounding box center [188, 80] width 65 height 20
click at [149, 82] on input "Geography" at bounding box center [143, 78] width 14 height 17
radio input "true"
select select
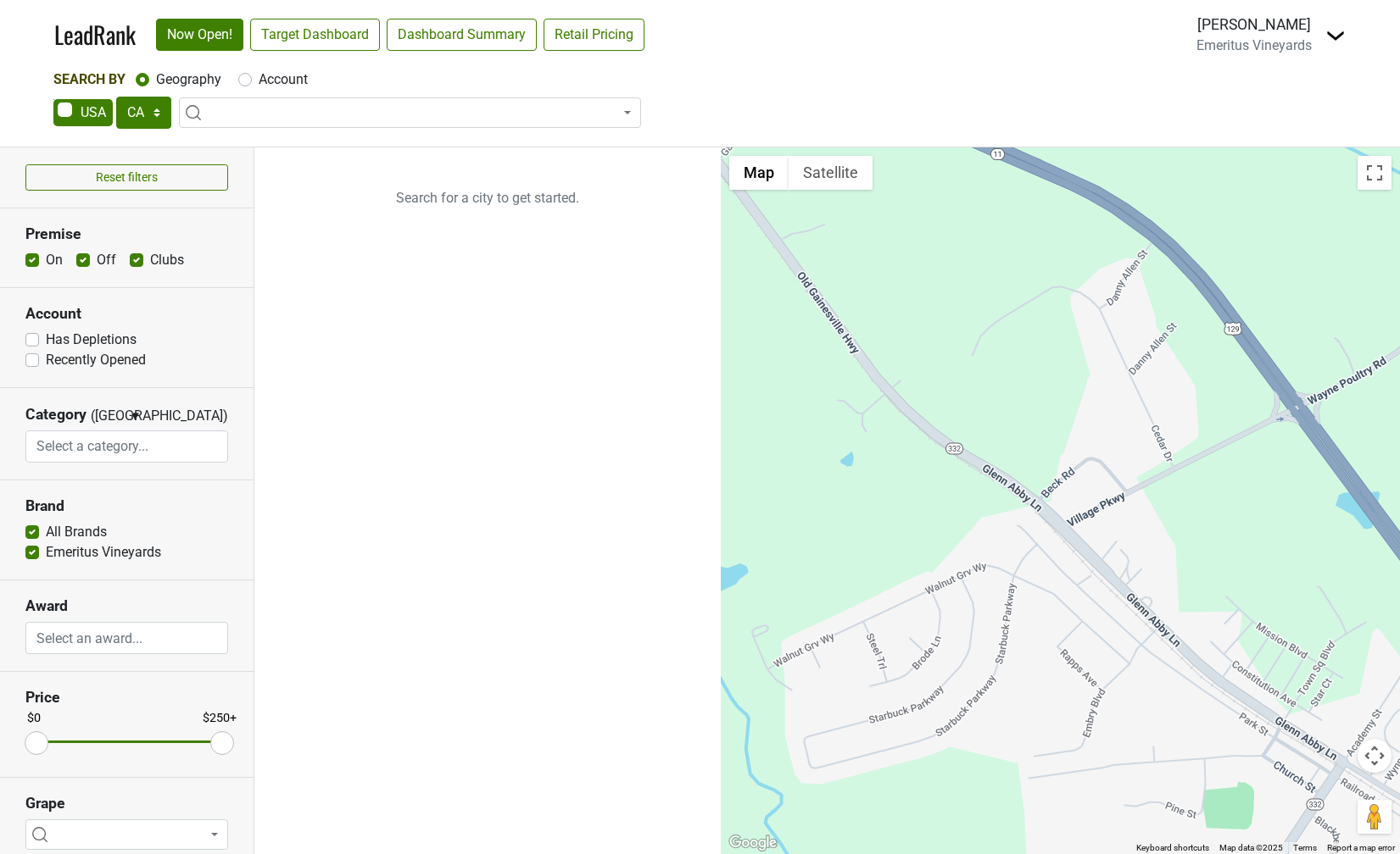
click at [258, 82] on label "Account" at bounding box center [282, 80] width 49 height 20
click at [251, 82] on input "Account" at bounding box center [245, 78] width 14 height 17
radio input "true"
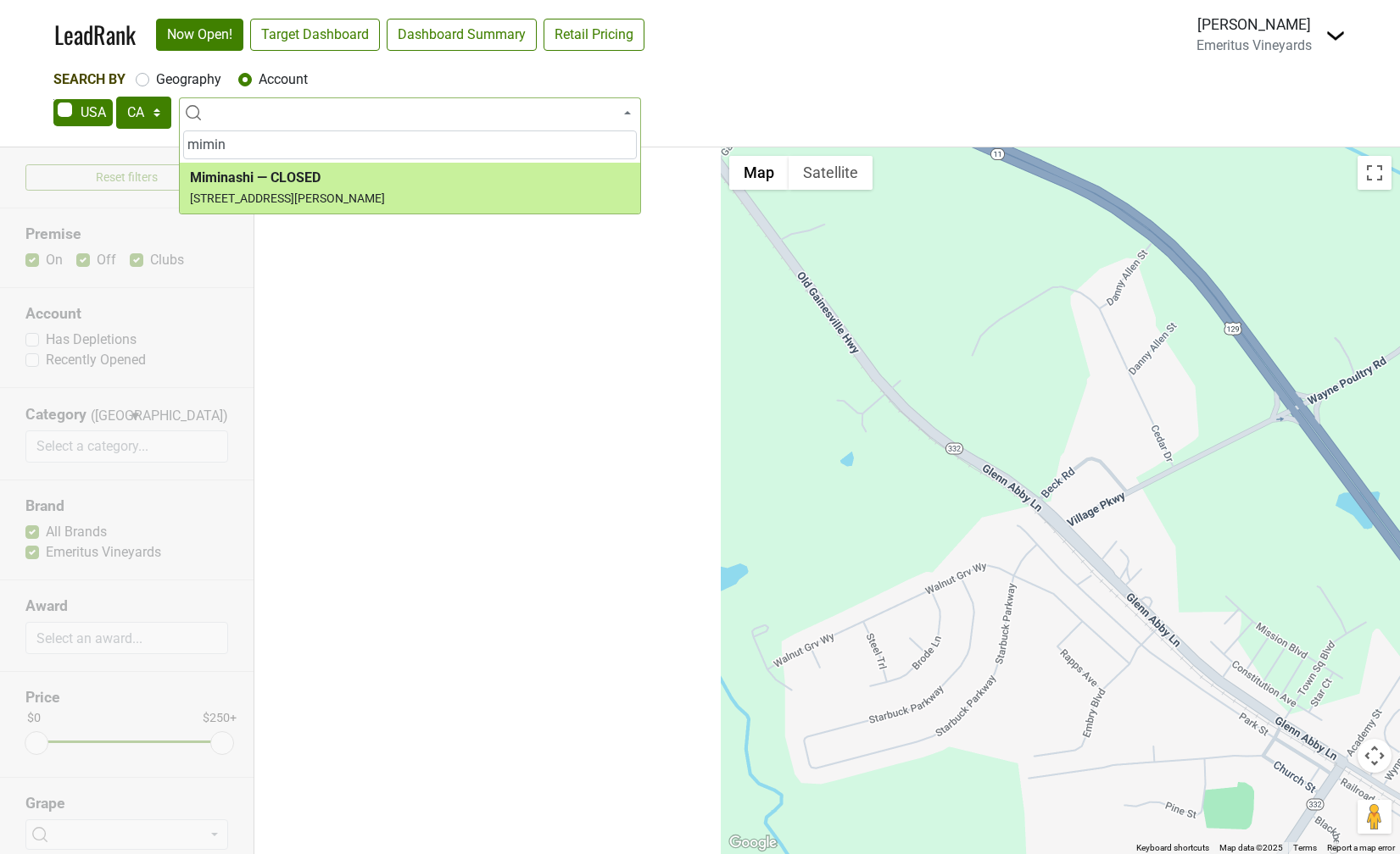
type input "mimin"
select select "74259"
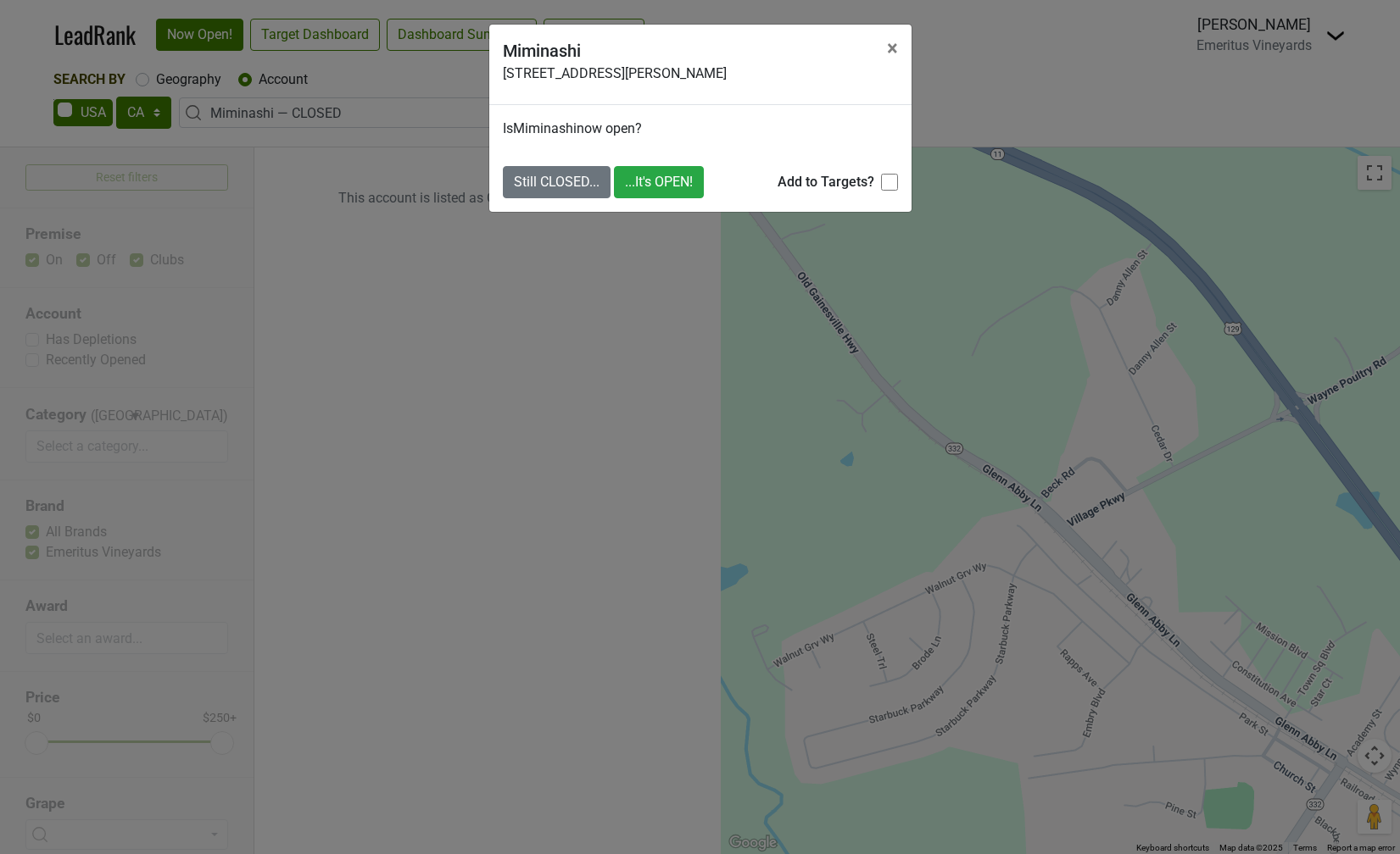
click at [894, 188] on input "Add to Targets?" at bounding box center [889, 182] width 17 height 17
click at [887, 178] on input "Add to Targets?" at bounding box center [889, 182] width 17 height 17
click at [887, 188] on input "Add to Targets?" at bounding box center [889, 182] width 17 height 17
checkbox input "false"
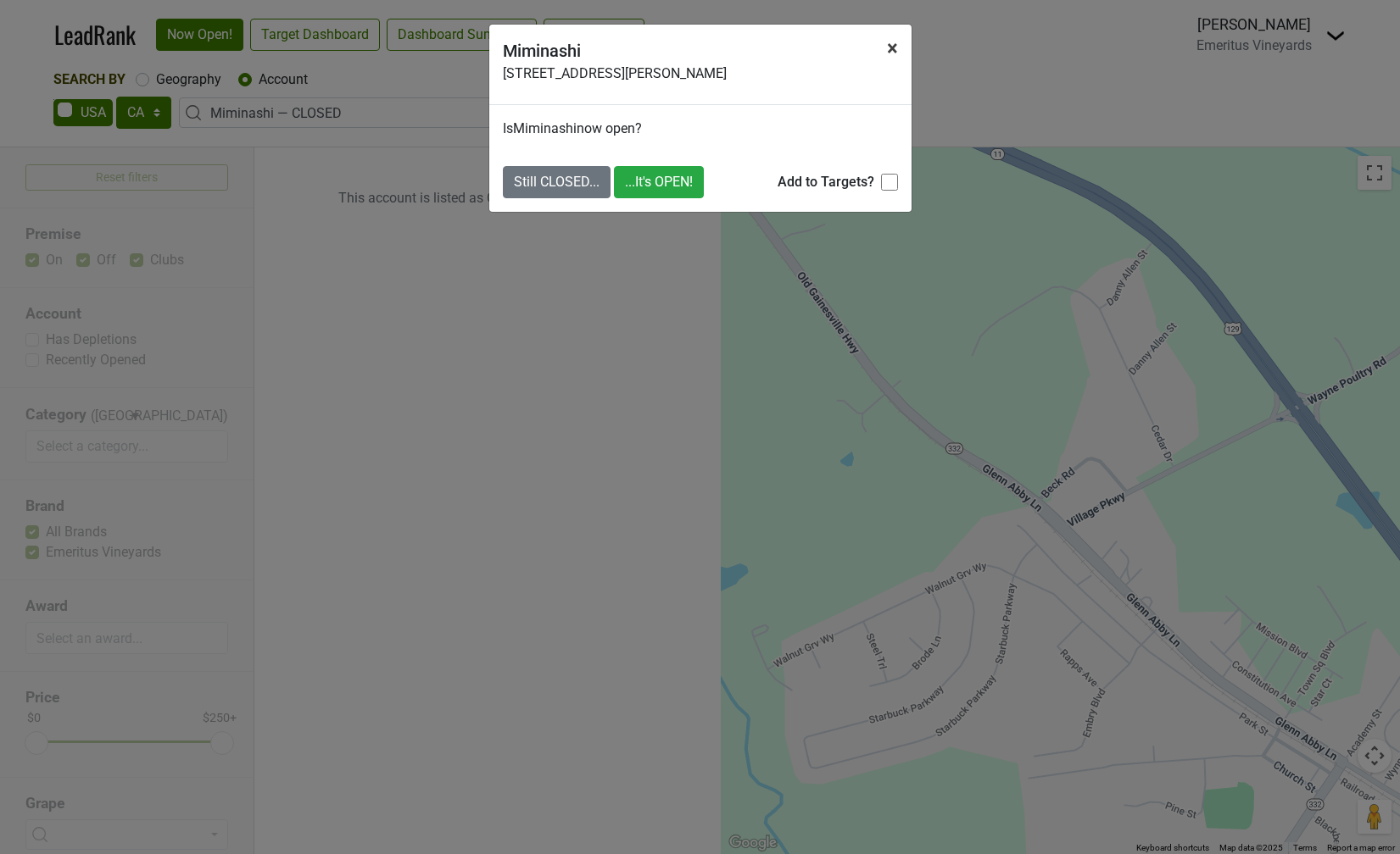
click at [889, 46] on span "×" at bounding box center [892, 49] width 11 height 24
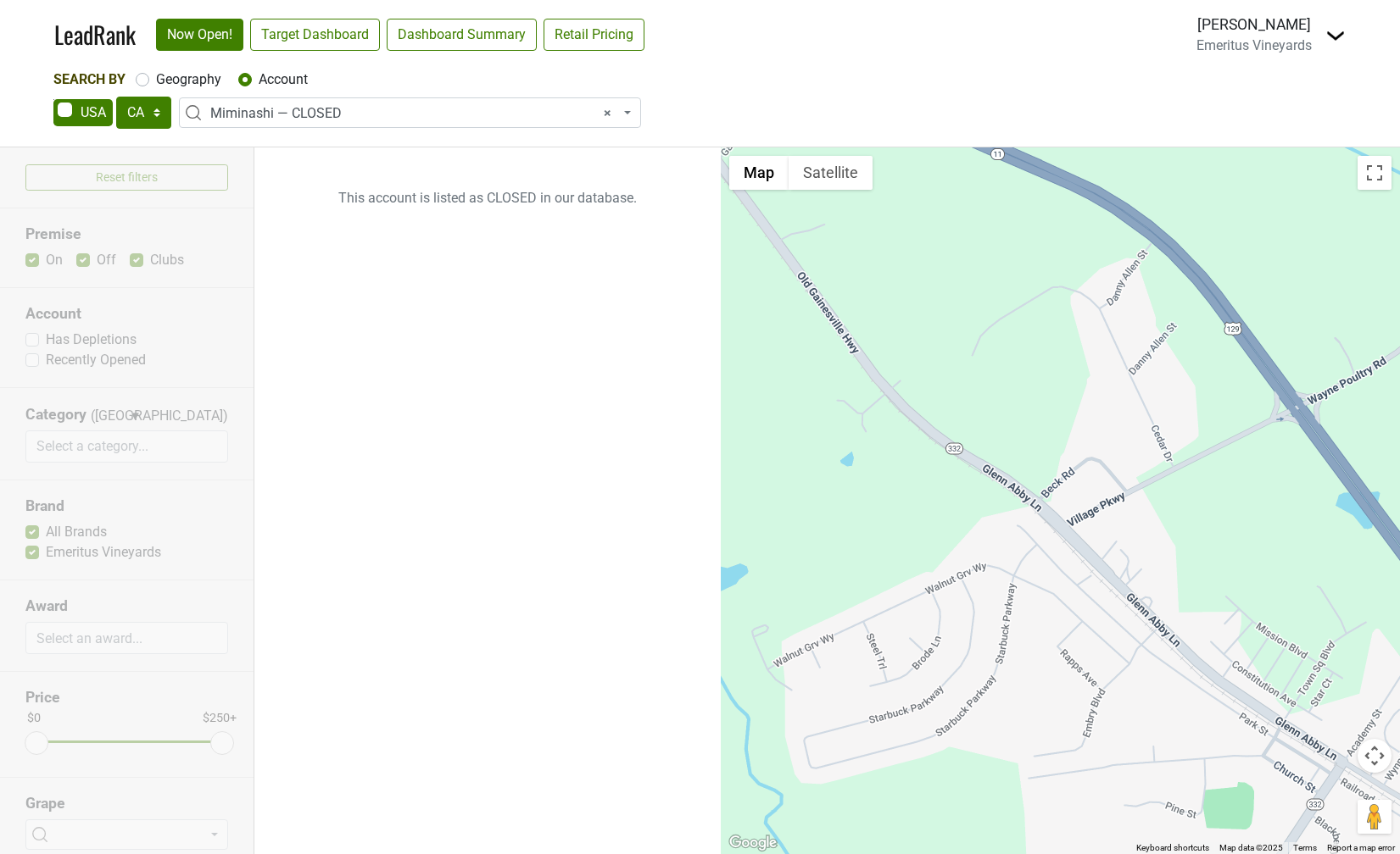
click at [1325, 37] on img at bounding box center [1335, 35] width 20 height 20
click at [1232, 130] on link "Logout" at bounding box center [1273, 123] width 143 height 27
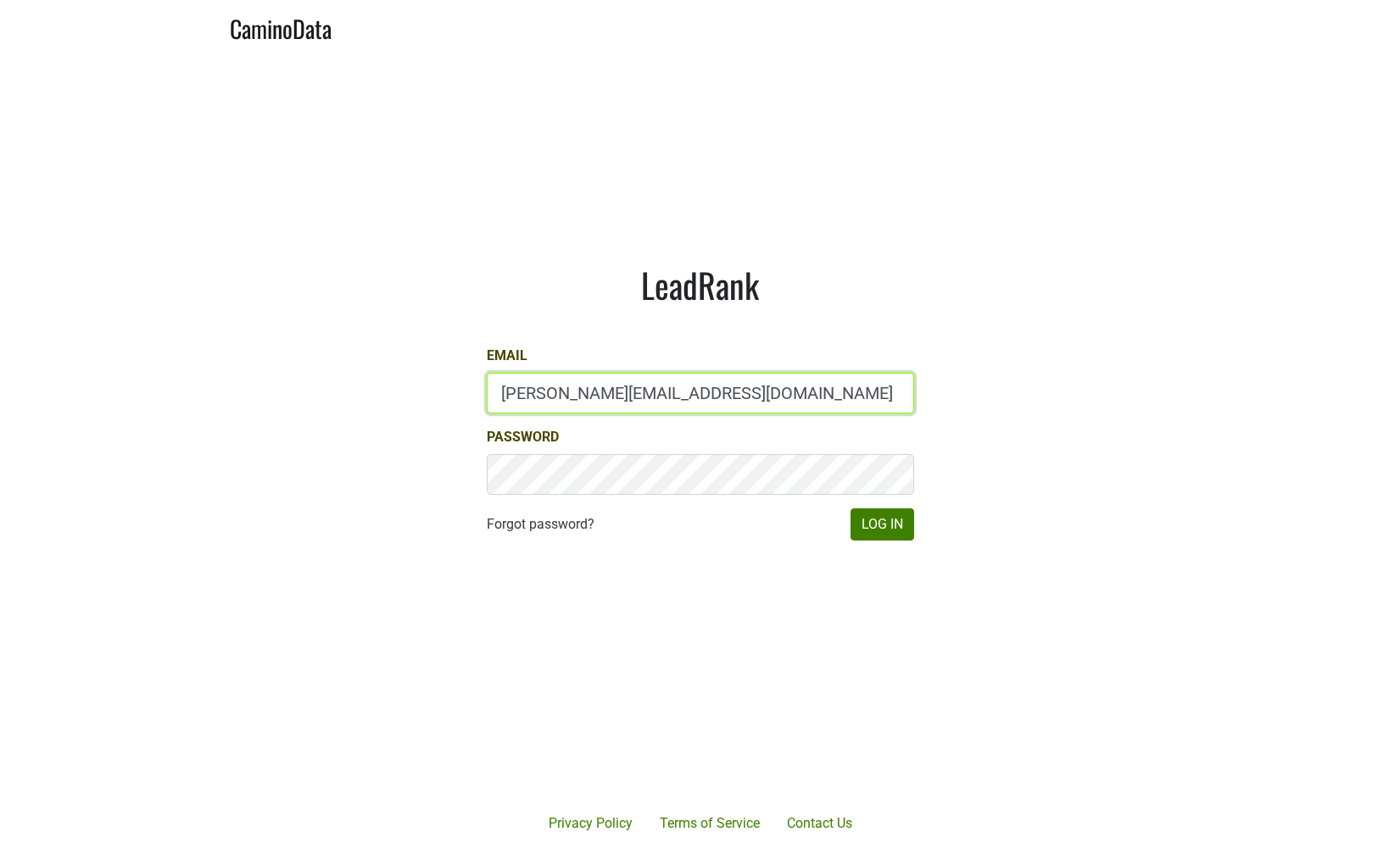
click at [520, 386] on input "dave@caminodata.com" at bounding box center [700, 393] width 427 height 41
type input "d"
type input "susan@dumol.com"
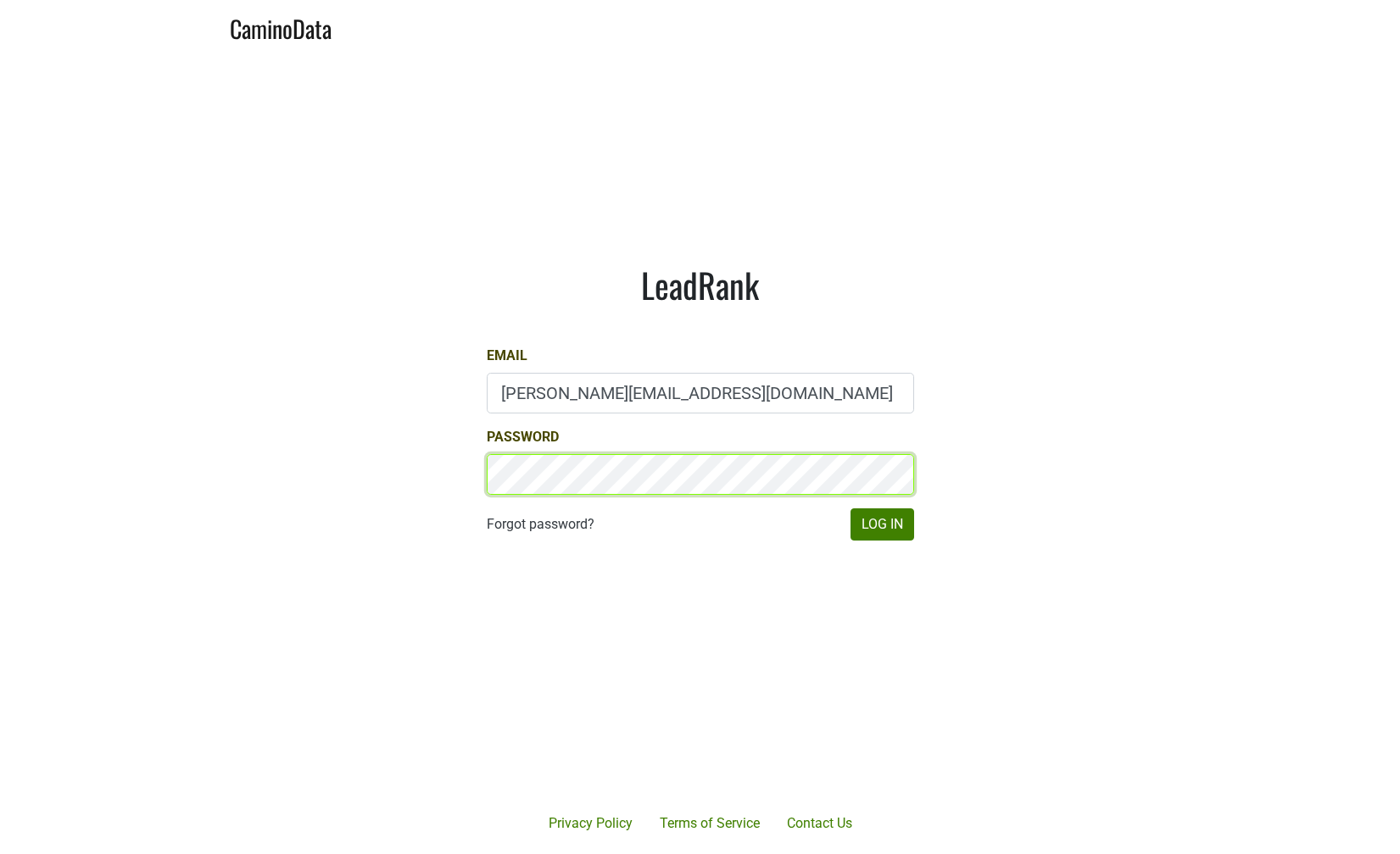
click at [850, 509] on button "Log In" at bounding box center [882, 525] width 64 height 32
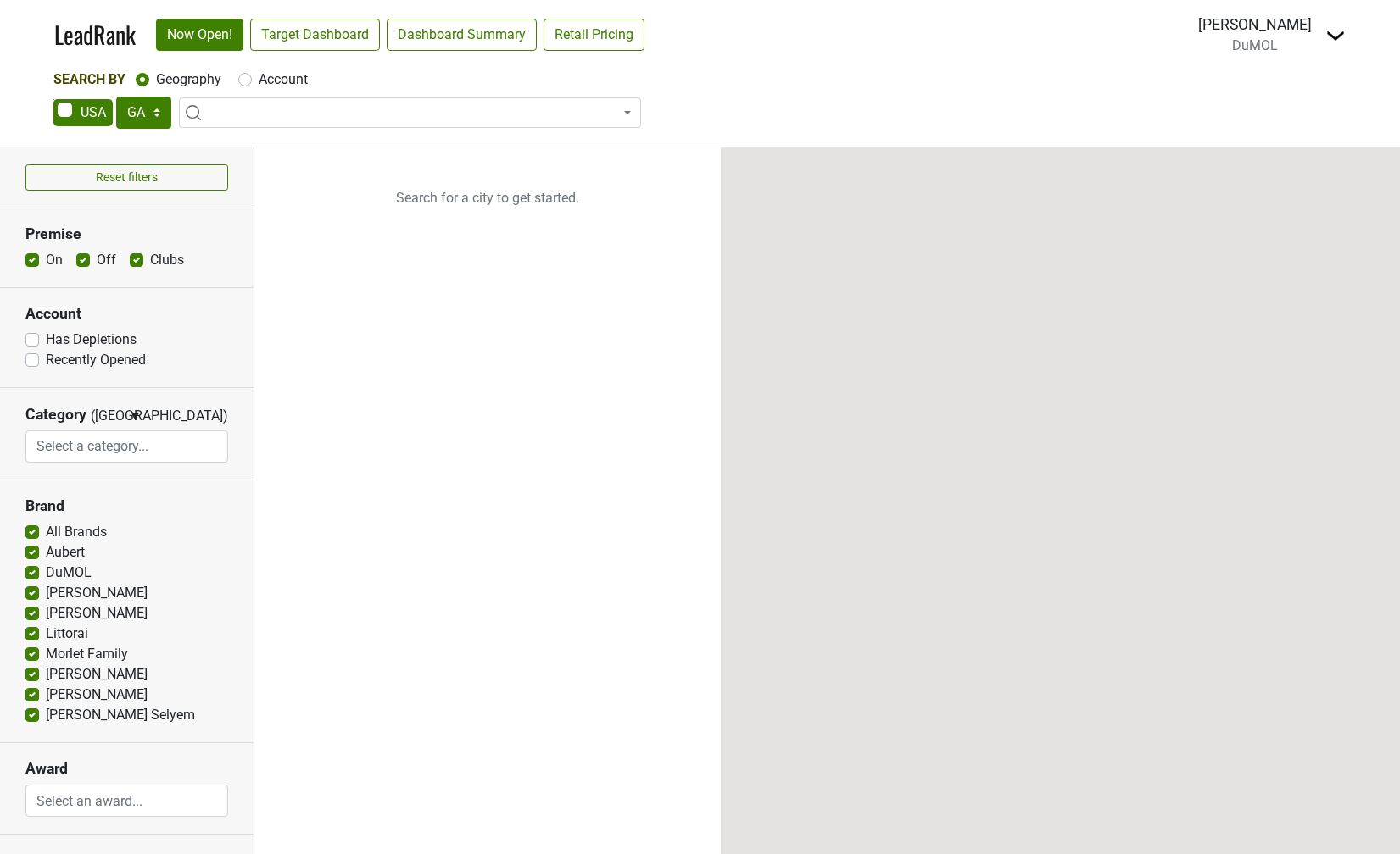
select select "GA"
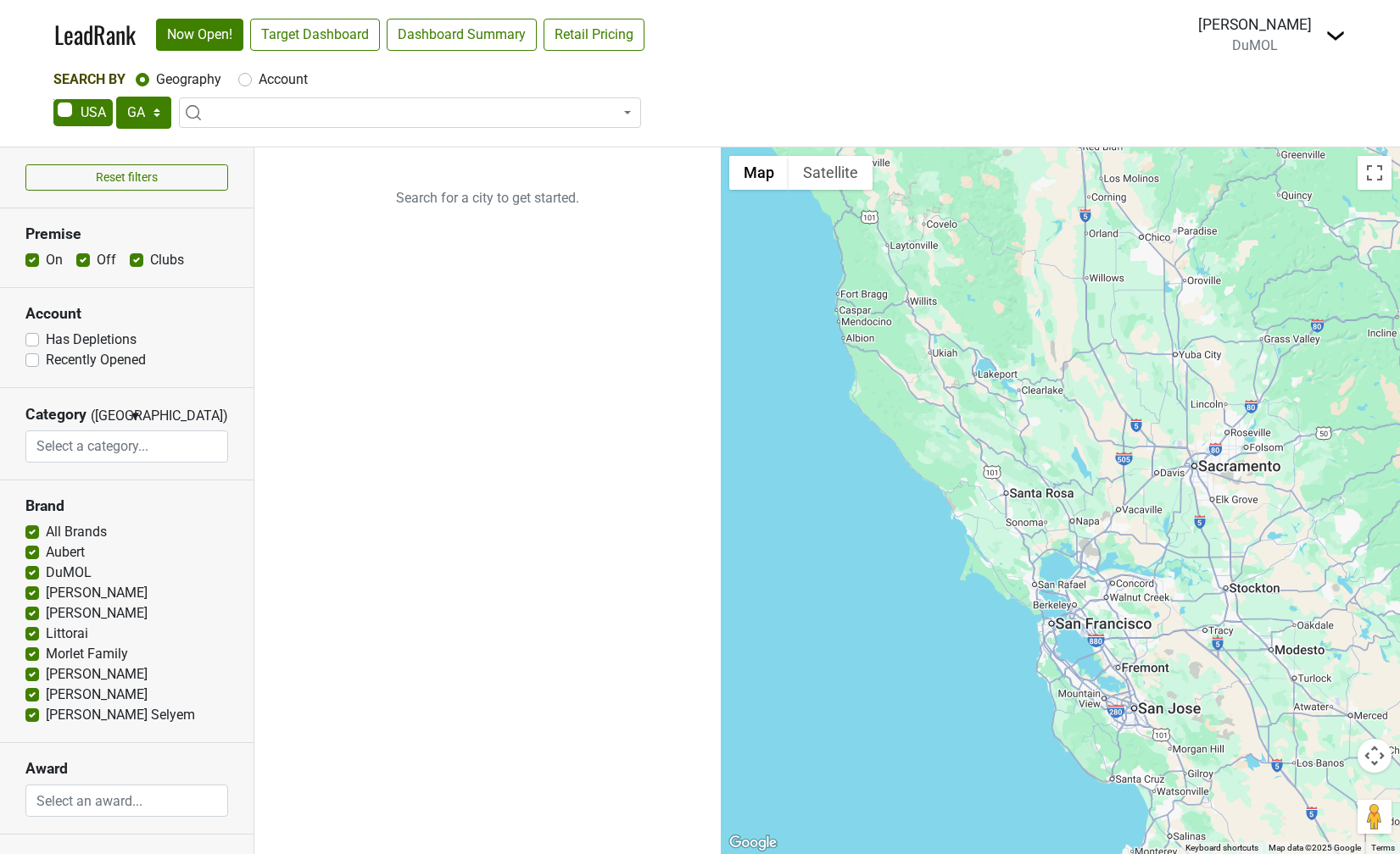
click at [285, 108] on span at bounding box center [409, 113] width 462 height 31
type input "atl"
click at [323, 68] on nav "LeadRank Now Open! Target Dashboard Dashboard Summary Retail Pricing Loading...…" at bounding box center [700, 35] width 1318 height 70
